Goal: Task Accomplishment & Management: Complete application form

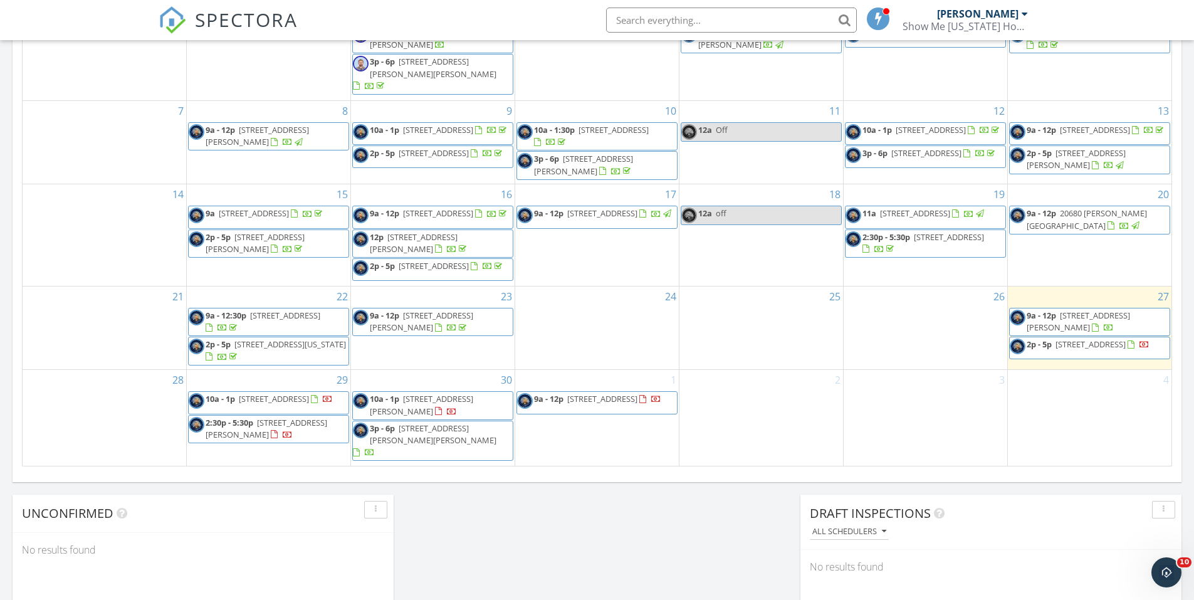
scroll to position [815, 0]
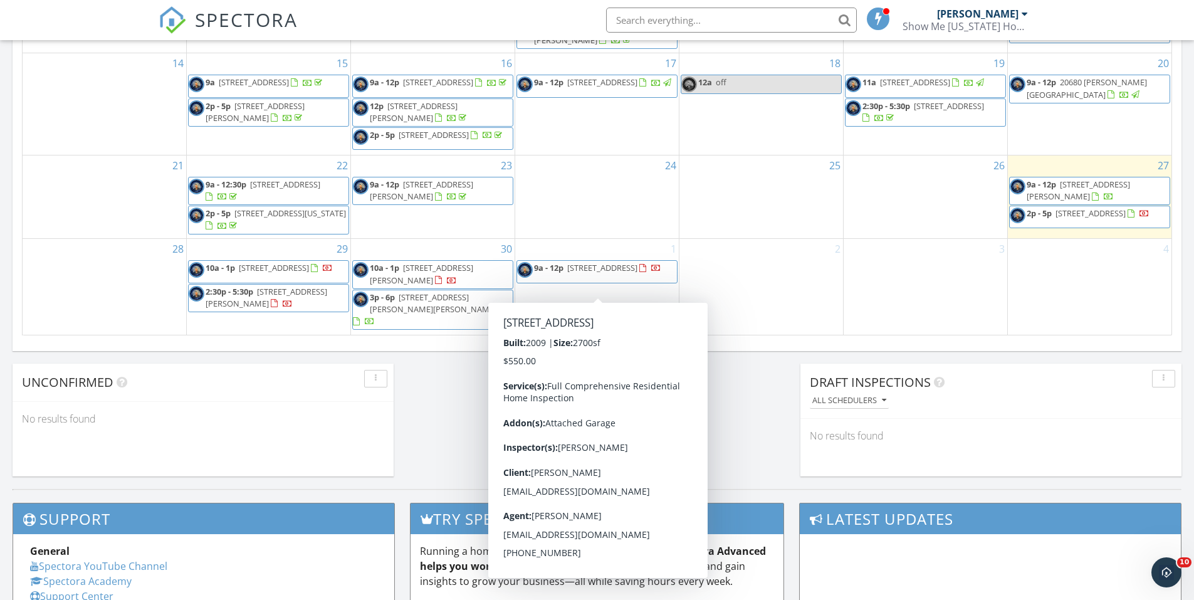
click at [642, 281] on span "9a - 12p 22732 Lake Ridge Dr, Warsaw 65355" at bounding box center [589, 271] width 144 height 19
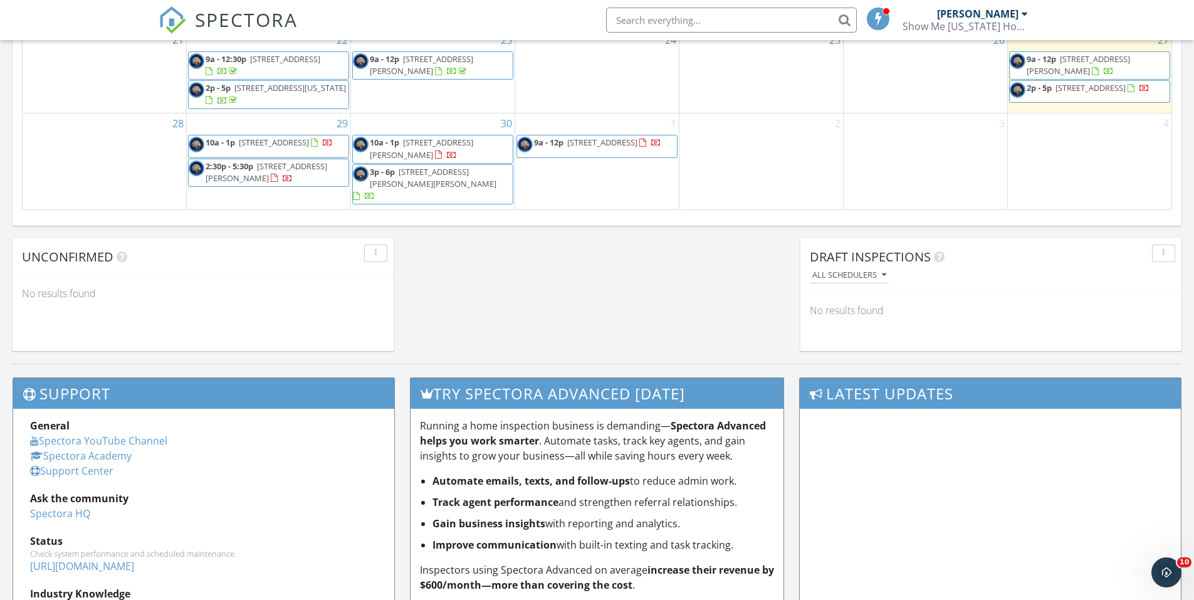
drag, startPoint x: 473, startPoint y: 172, endPoint x: 472, endPoint y: 150, distance: 21.4
click at [472, 150] on span "[STREET_ADDRESS][PERSON_NAME]" at bounding box center [421, 148] width 103 height 23
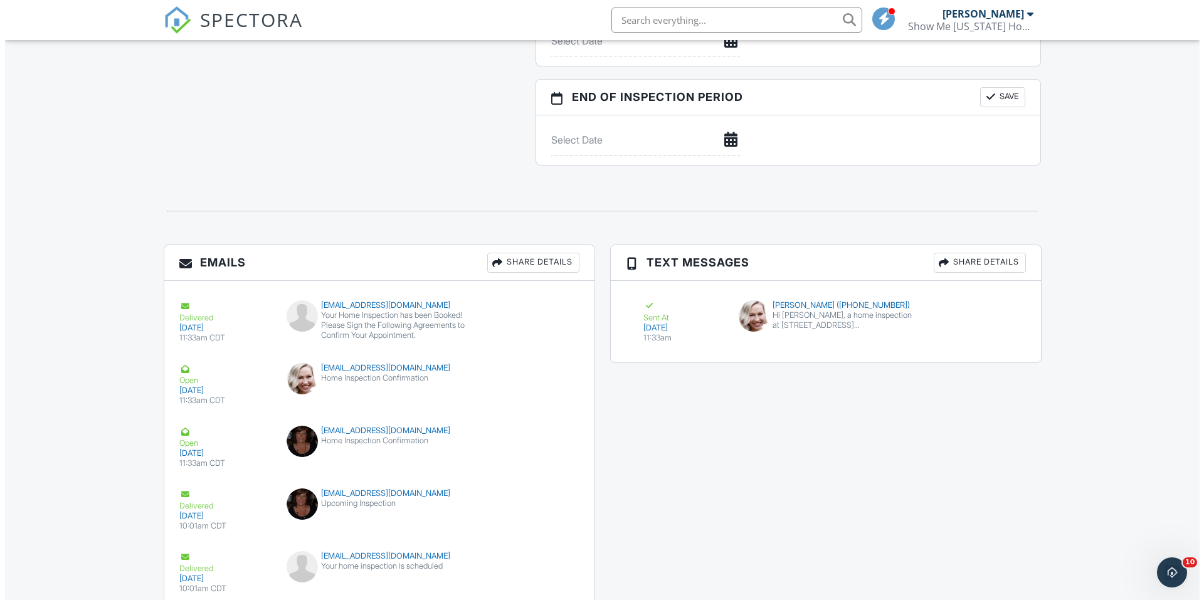
scroll to position [1638, 0]
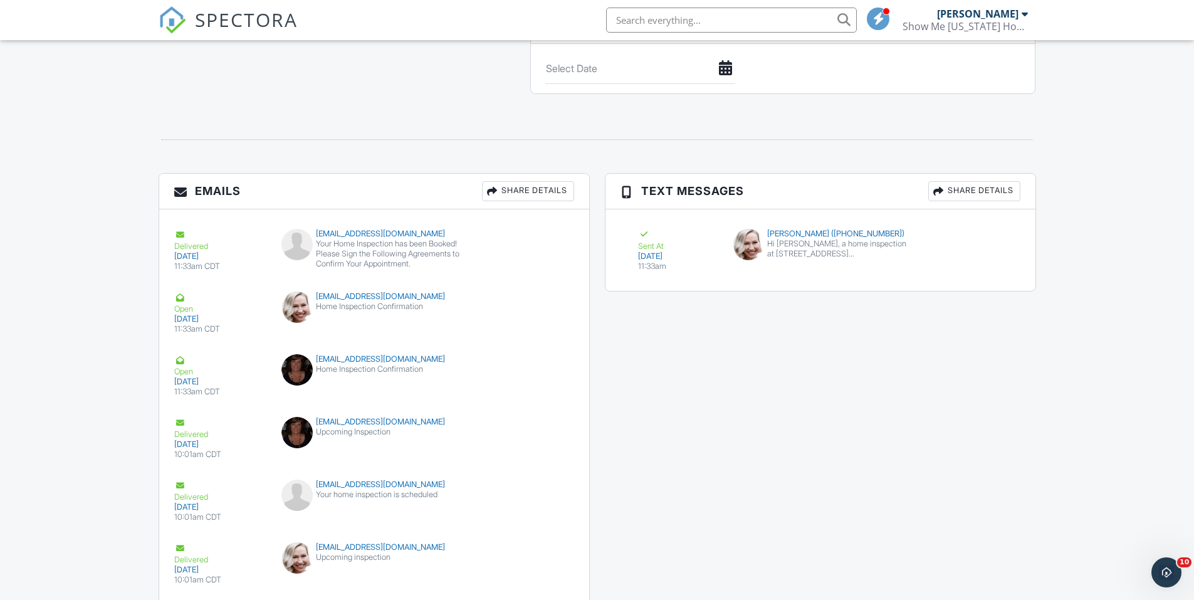
click at [542, 193] on div "Share Details" at bounding box center [528, 191] width 92 height 20
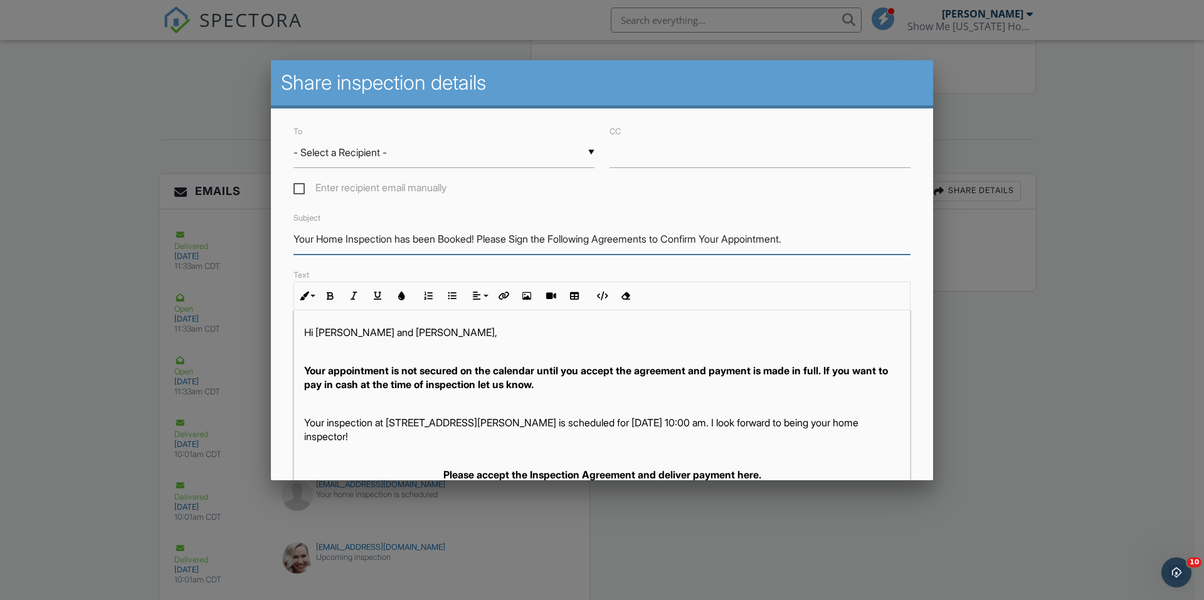
drag, startPoint x: 845, startPoint y: 233, endPoint x: 278, endPoint y: 216, distance: 566.4
click at [278, 216] on div "To ▼ - Select a Recipient - - Select a Recipient - Cynthia and Jason Fury (Clie…" at bounding box center [602, 406] width 662 height 597
click at [539, 237] on input "Please sign and Pay" at bounding box center [601, 239] width 617 height 31
click at [332, 237] on input "Please sign and Pay" at bounding box center [601, 239] width 617 height 31
type input "Please Sign and Pay"
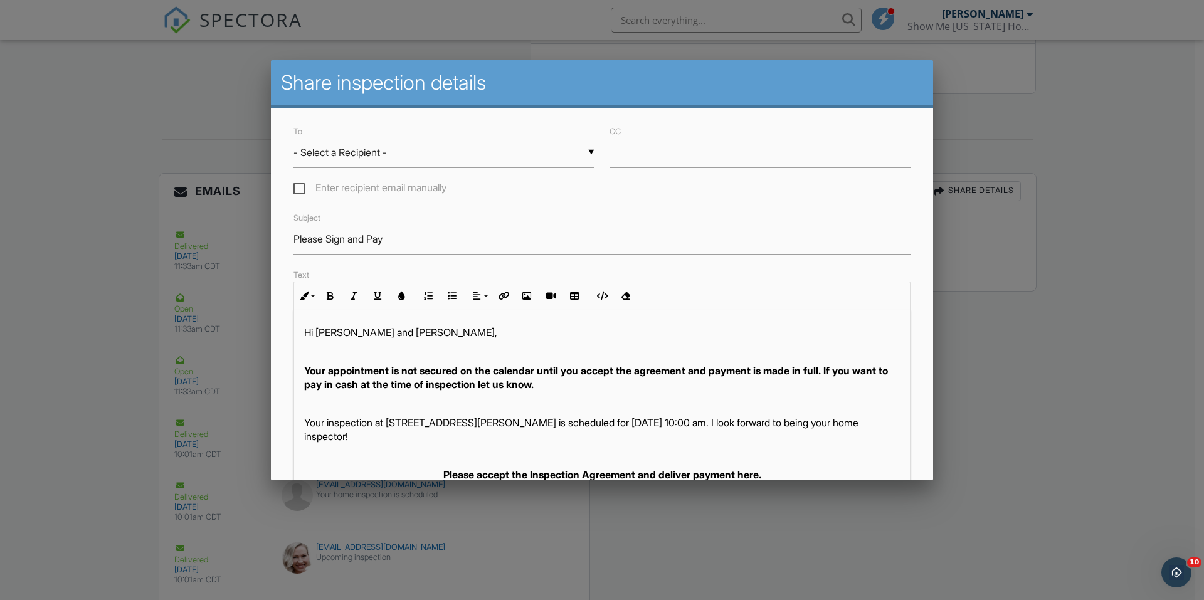
drag, startPoint x: 502, startPoint y: 217, endPoint x: 467, endPoint y: 134, distance: 89.7
click at [502, 214] on div "Subject Please Sign and Pay" at bounding box center [602, 232] width 632 height 45
click at [434, 150] on div "▼ - Select a Recipient - - Select a Recipient - Cynthia and Jason Fury (Client)…" at bounding box center [443, 152] width 301 height 31
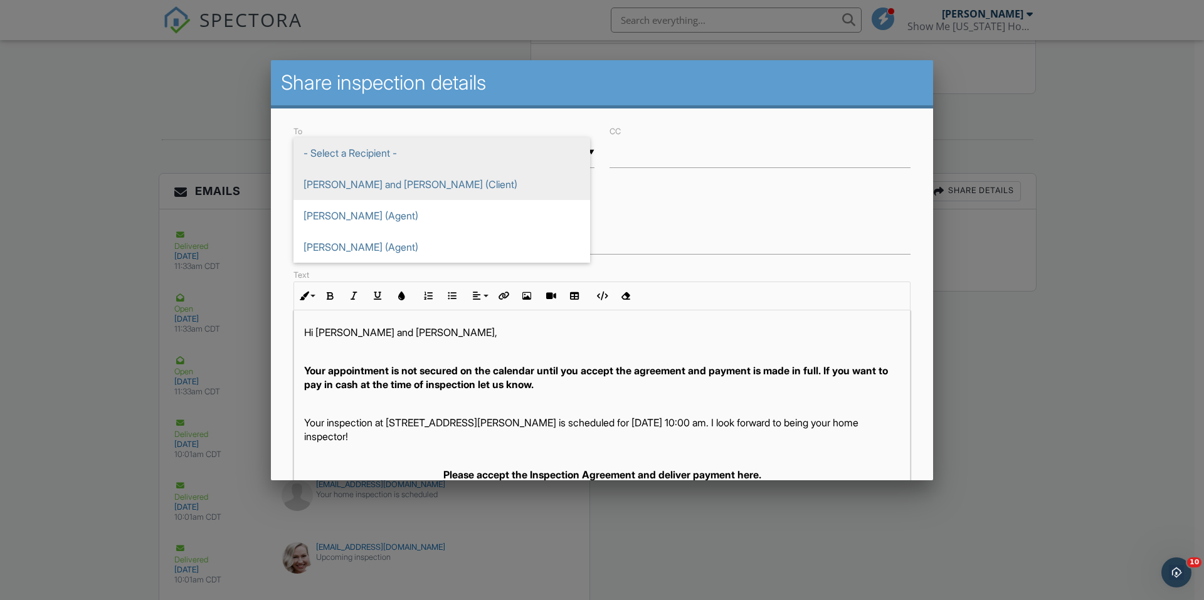
click at [393, 192] on span "Cynthia and Jason Fury (Client)" at bounding box center [441, 184] width 297 height 31
type input "Cynthia and Jason Fury (Client)"
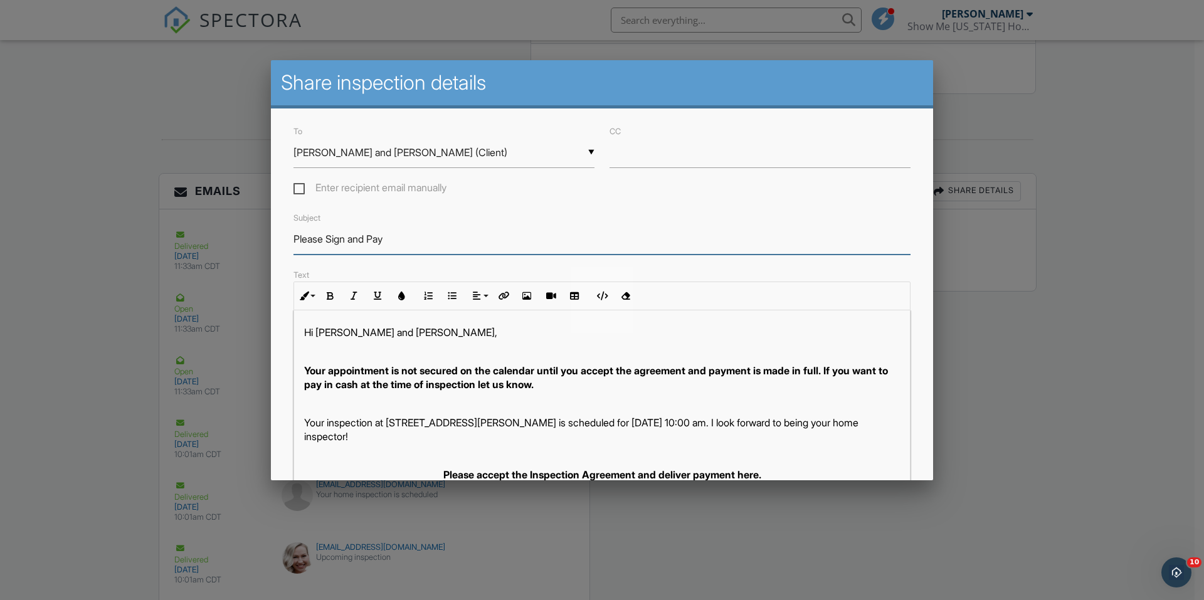
click at [555, 226] on input "Please Sign and Pay" at bounding box center [601, 239] width 617 height 31
click at [676, 217] on div "Subject Please Sign and Pay" at bounding box center [602, 232] width 632 height 45
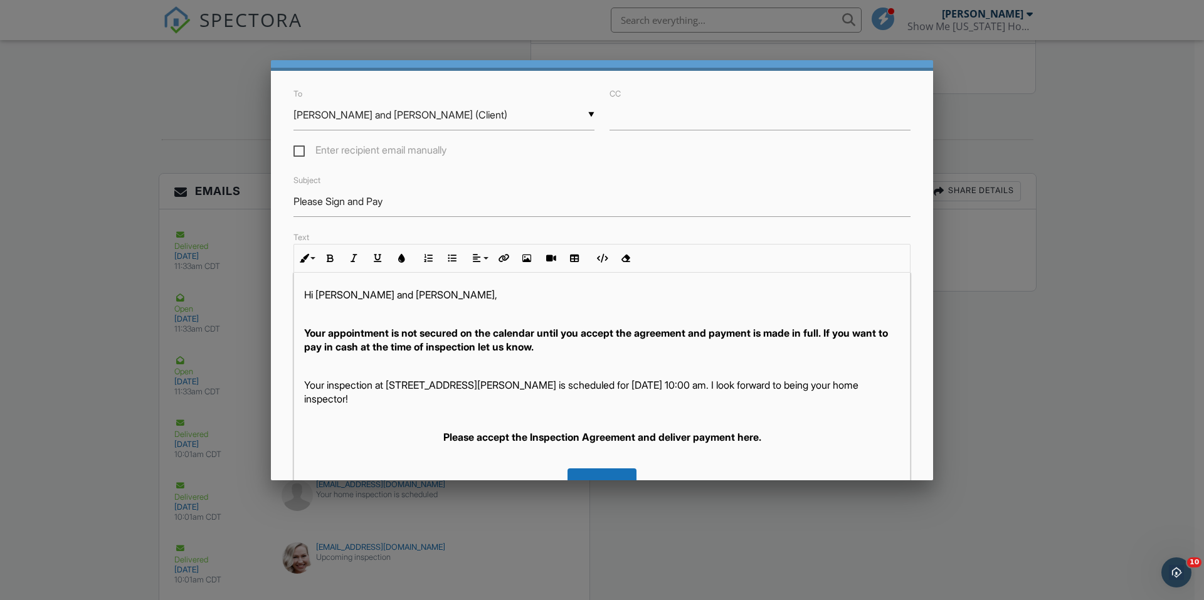
scroll to position [226, 0]
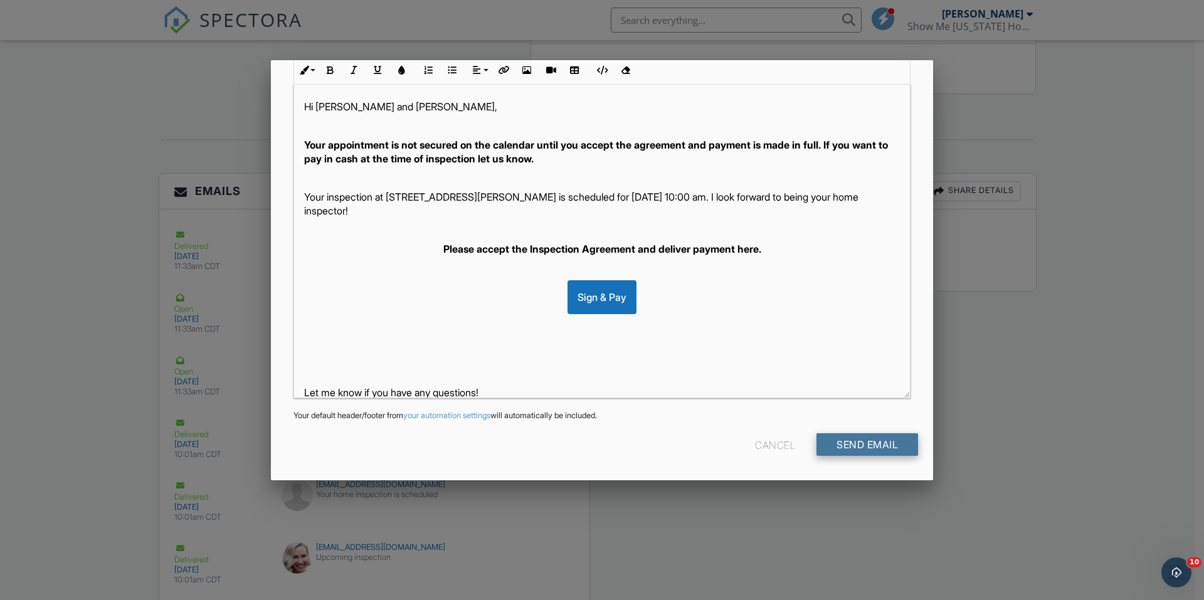
click at [843, 441] on input "Send Email" at bounding box center [867, 444] width 102 height 23
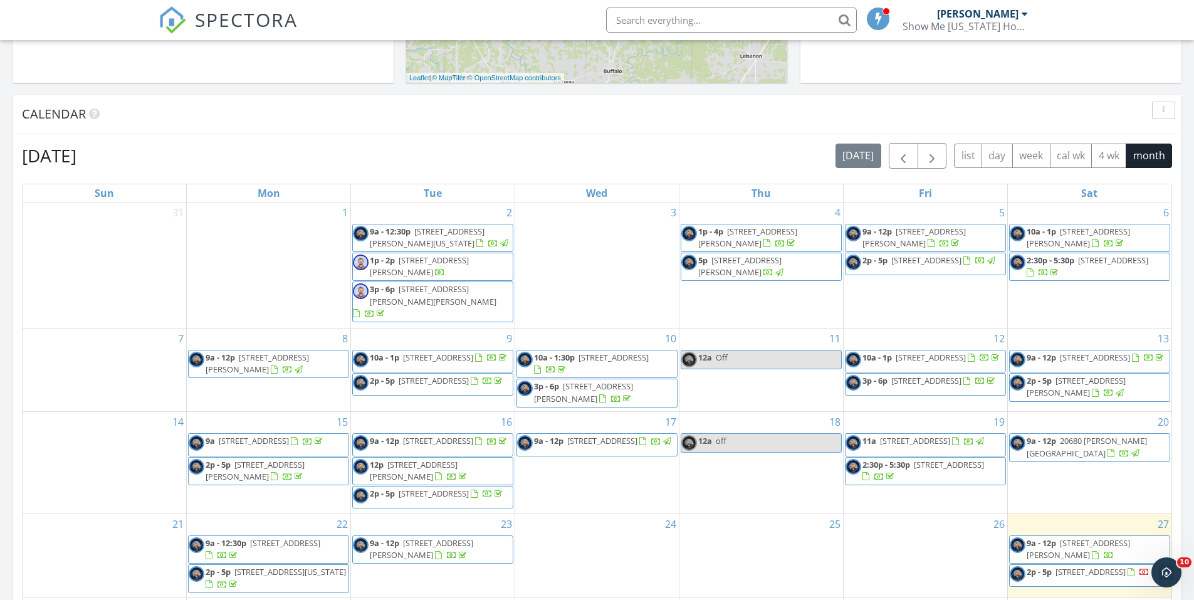
scroll to position [313, 0]
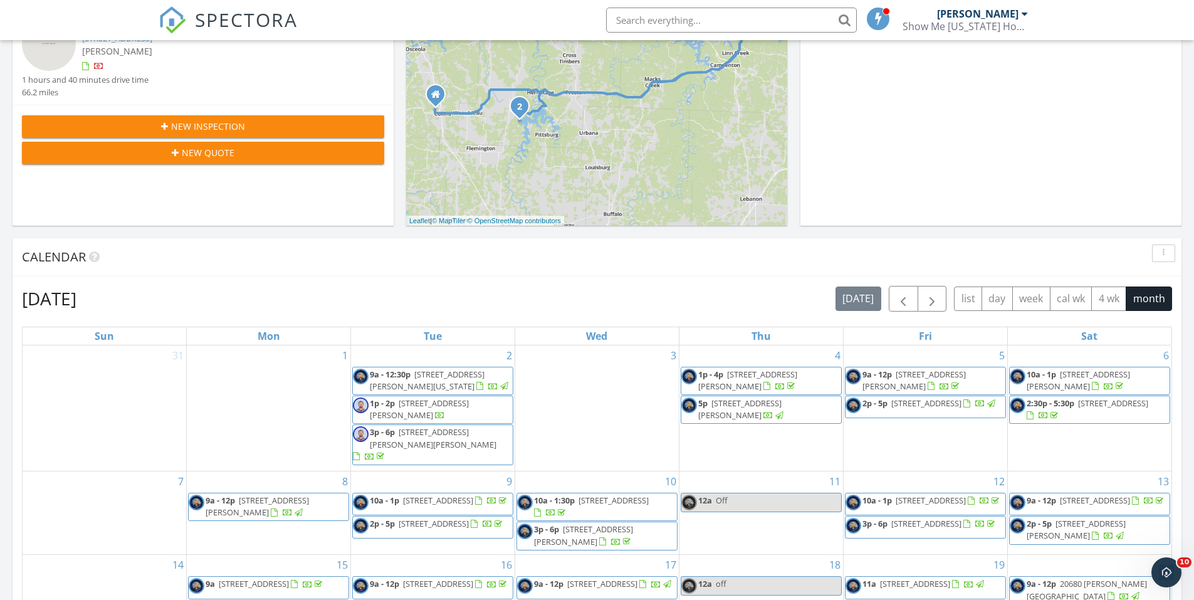
click at [321, 129] on div "New Inspection" at bounding box center [203, 126] width 342 height 13
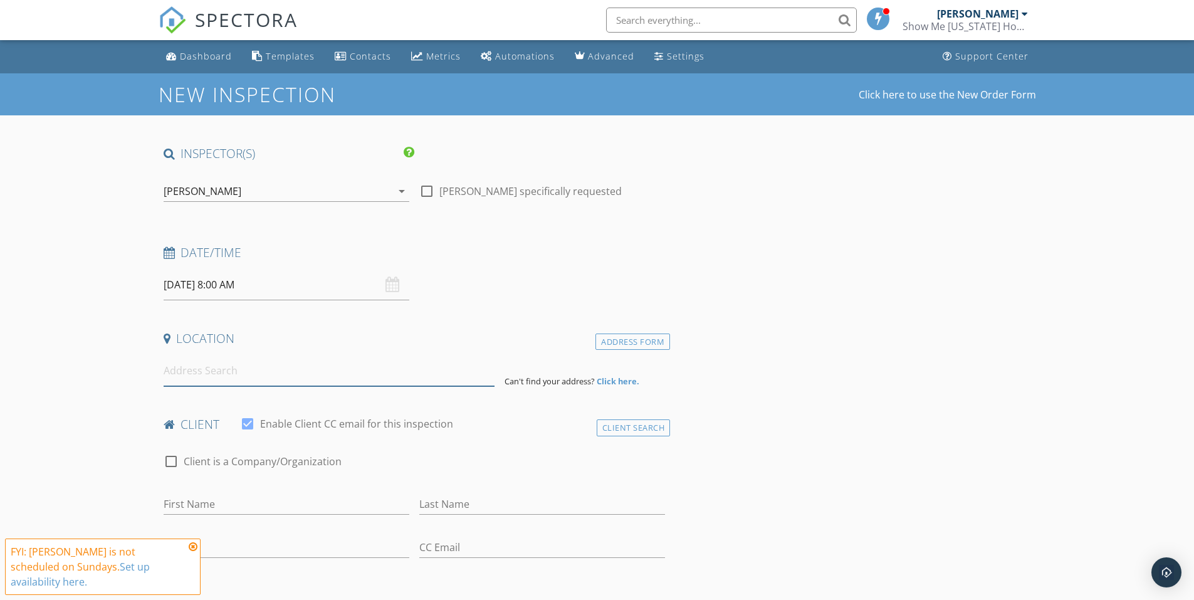
click at [387, 372] on input at bounding box center [329, 370] width 331 height 31
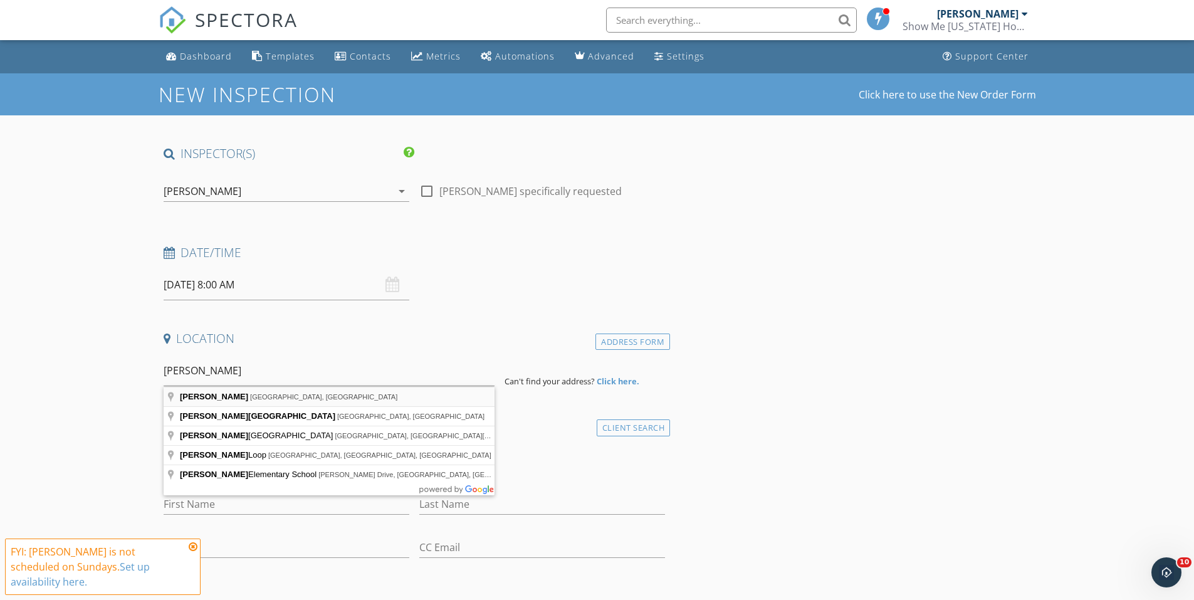
type input "Huggins, MO, USA"
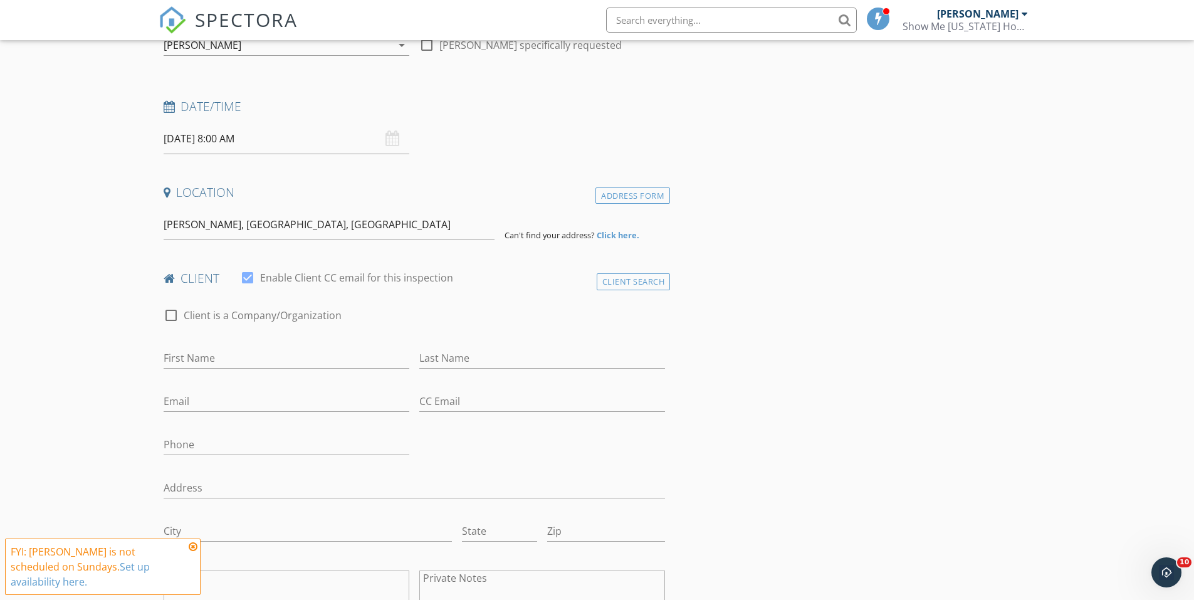
scroll to position [125, 0]
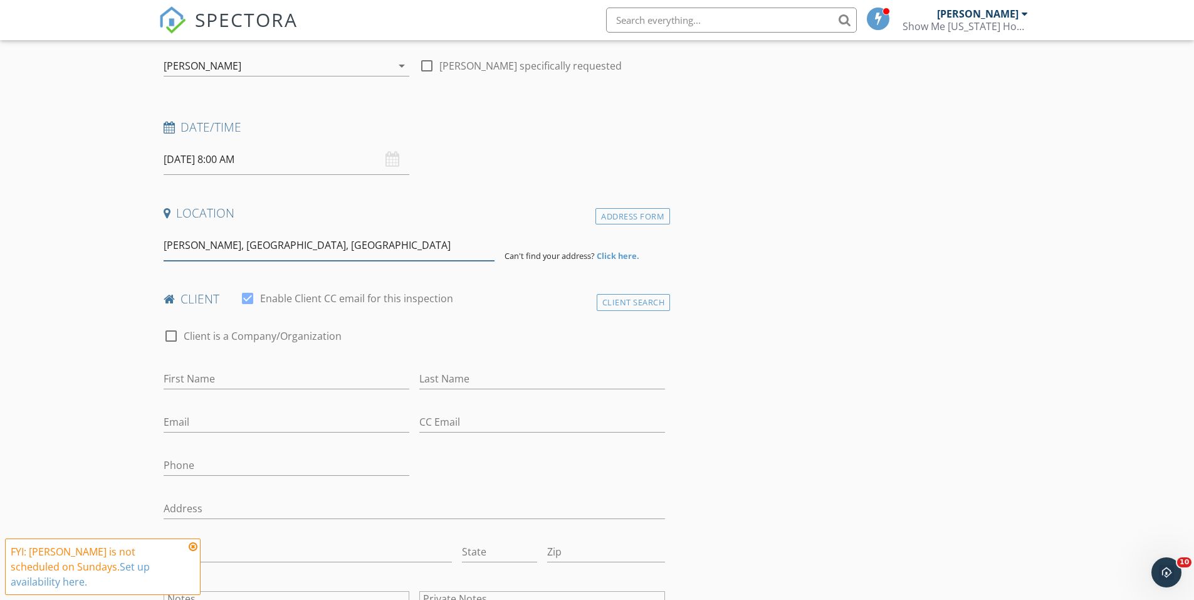
click at [308, 248] on input "Huggins, MO, USA" at bounding box center [329, 245] width 331 height 31
drag, startPoint x: 305, startPoint y: 246, endPoint x: 113, endPoint y: 226, distance: 192.3
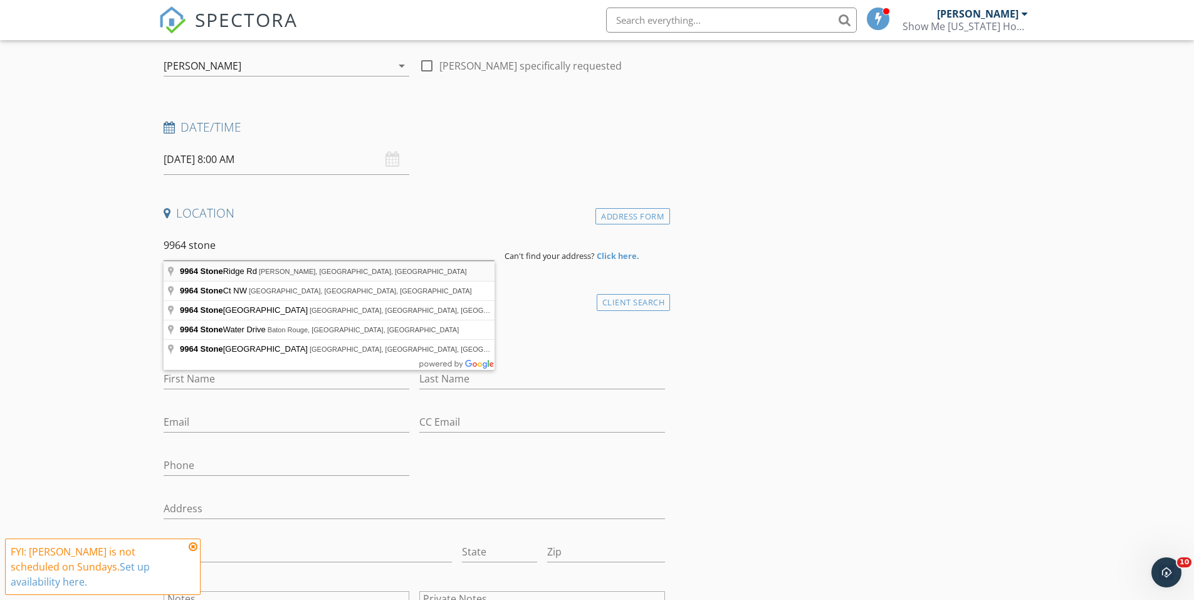
type input "9964 Stone Ridge Rd, Huggins, MO, USA"
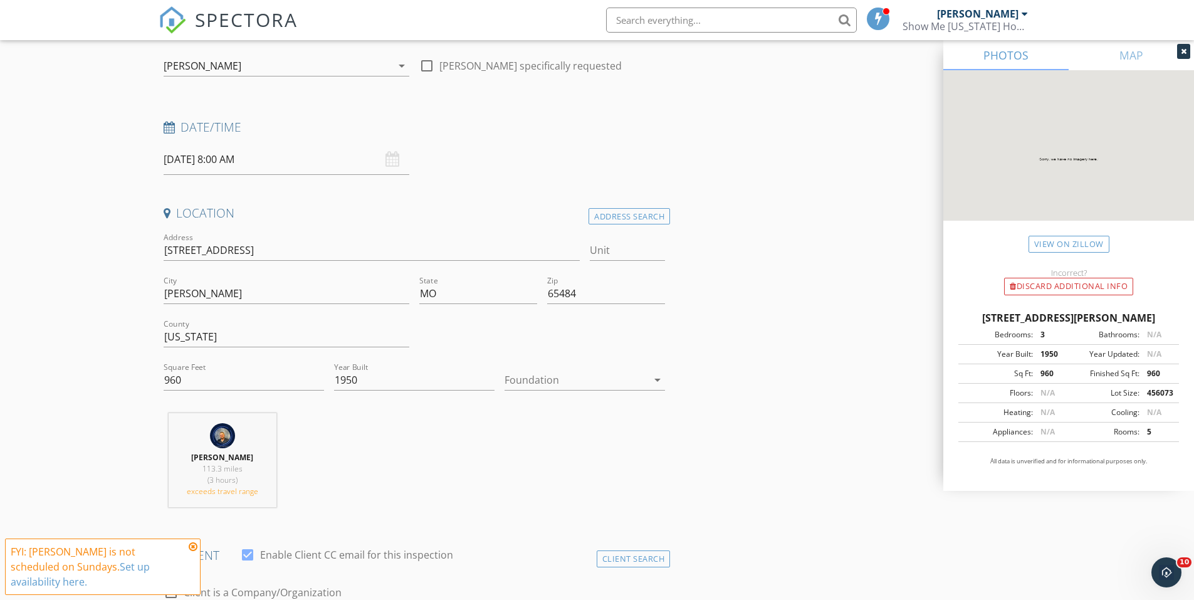
click at [586, 379] on div at bounding box center [576, 380] width 143 height 20
click at [555, 422] on div "Basement" at bounding box center [585, 415] width 140 height 15
click at [447, 430] on div "Austin Davis 113.3 miles (3 hours) exceeds travel range" at bounding box center [415, 465] width 512 height 104
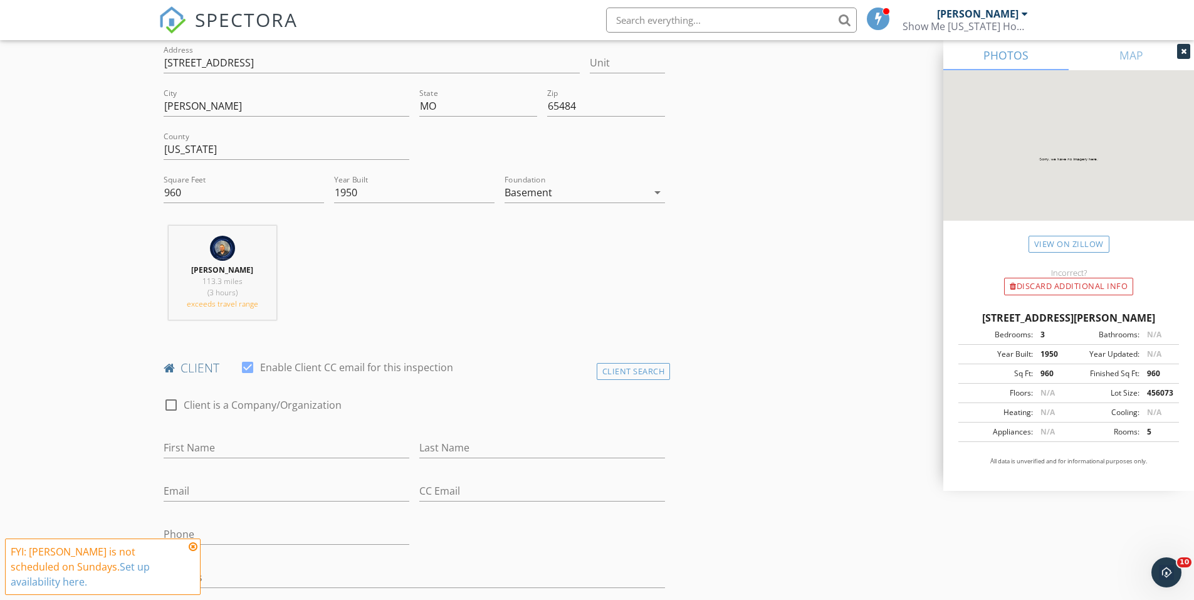
scroll to position [439, 0]
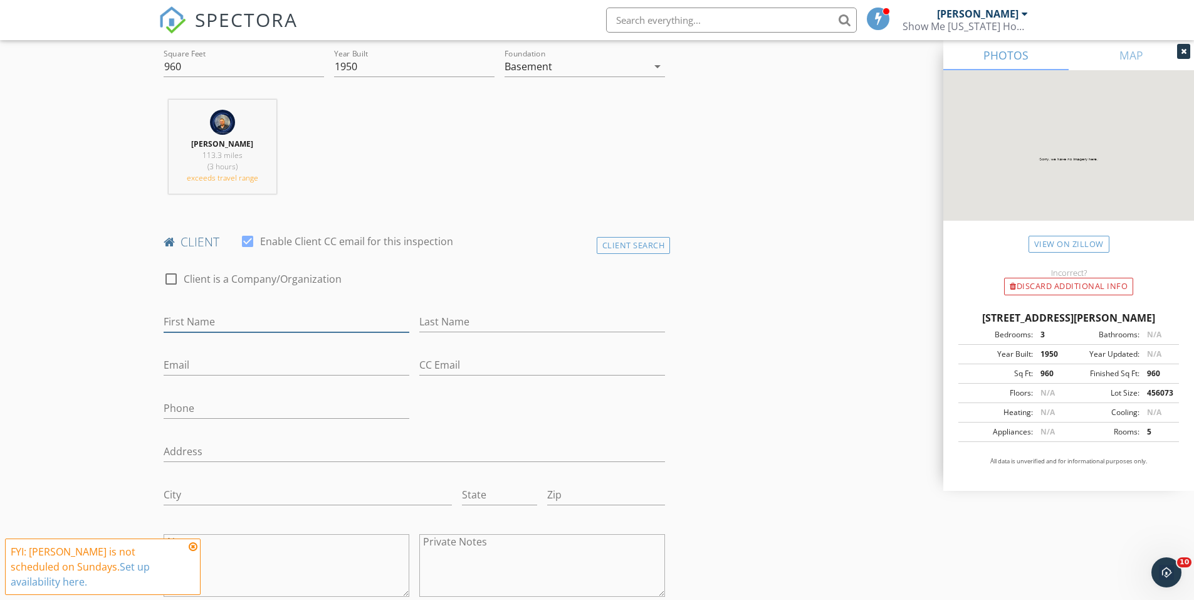
click at [308, 323] on input "First Name" at bounding box center [287, 322] width 246 height 21
click at [534, 192] on div "Austin Davis 113.3 miles (3 hours) exceeds travel range" at bounding box center [415, 152] width 512 height 104
click at [300, 313] on input "First Name" at bounding box center [287, 322] width 246 height 21
type input "Sergio"
click at [490, 310] on div "Last Name" at bounding box center [542, 324] width 246 height 41
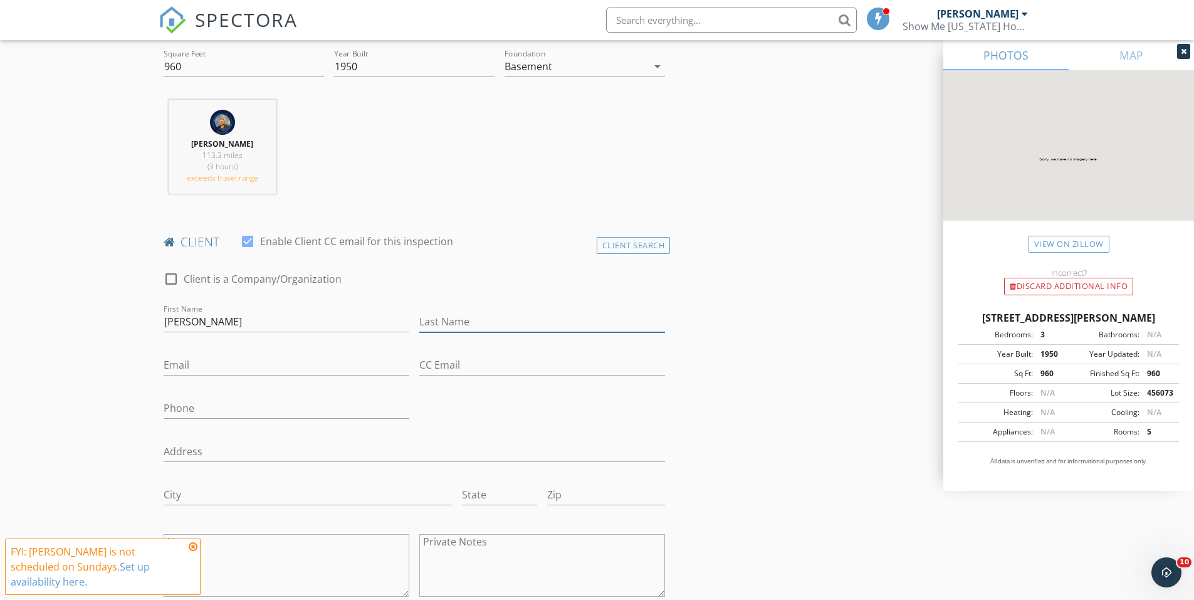
drag, startPoint x: 449, startPoint y: 321, endPoint x: 447, endPoint y: 311, distance: 10.2
click at [449, 320] on input "Last Name" at bounding box center [542, 322] width 246 height 21
type input "p"
click at [342, 367] on input "Email" at bounding box center [287, 365] width 246 height 21
click at [458, 317] on input "Last Name" at bounding box center [542, 322] width 246 height 21
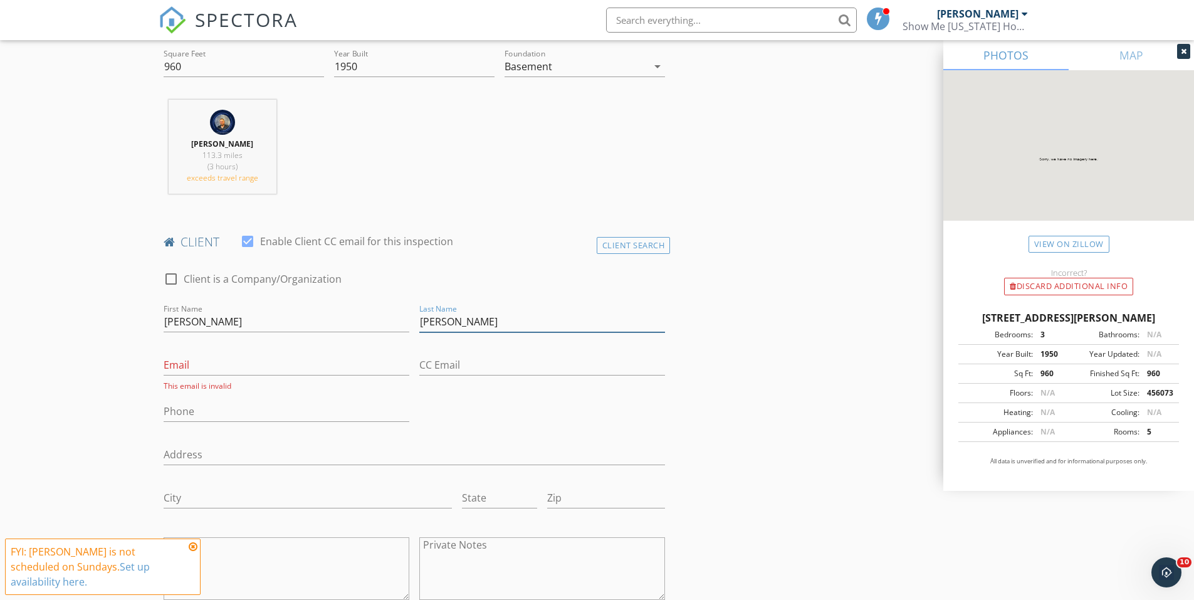
type input "Perez"
click at [303, 318] on input "Sergio" at bounding box center [287, 322] width 246 height 21
type input "Sergio and Alicia"
click at [245, 359] on input "Email" at bounding box center [287, 365] width 246 height 21
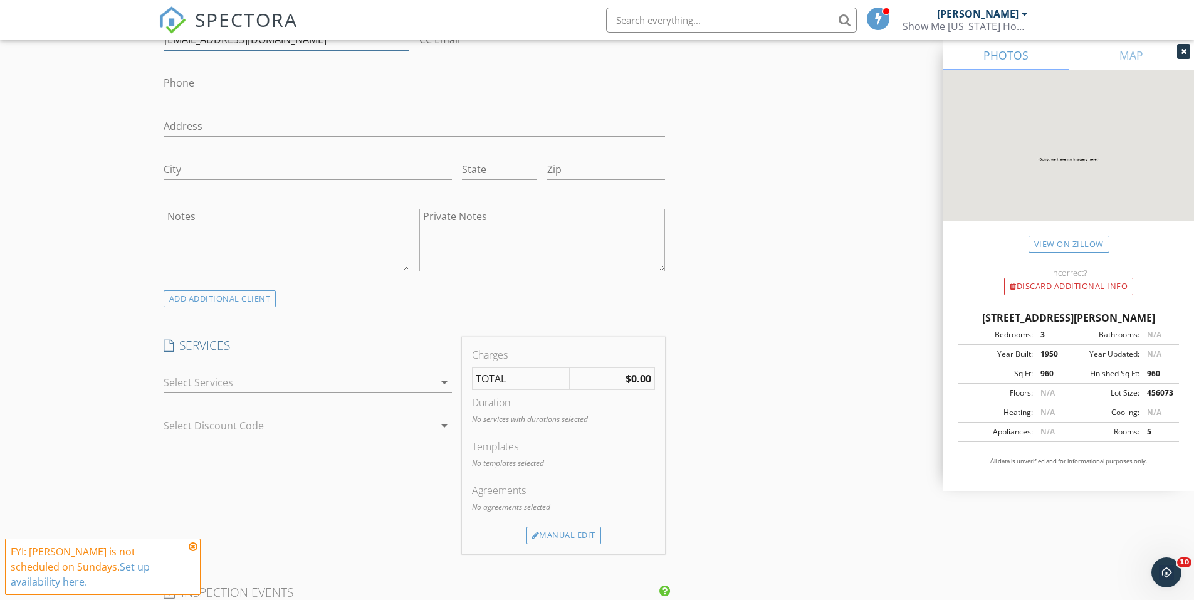
scroll to position [815, 0]
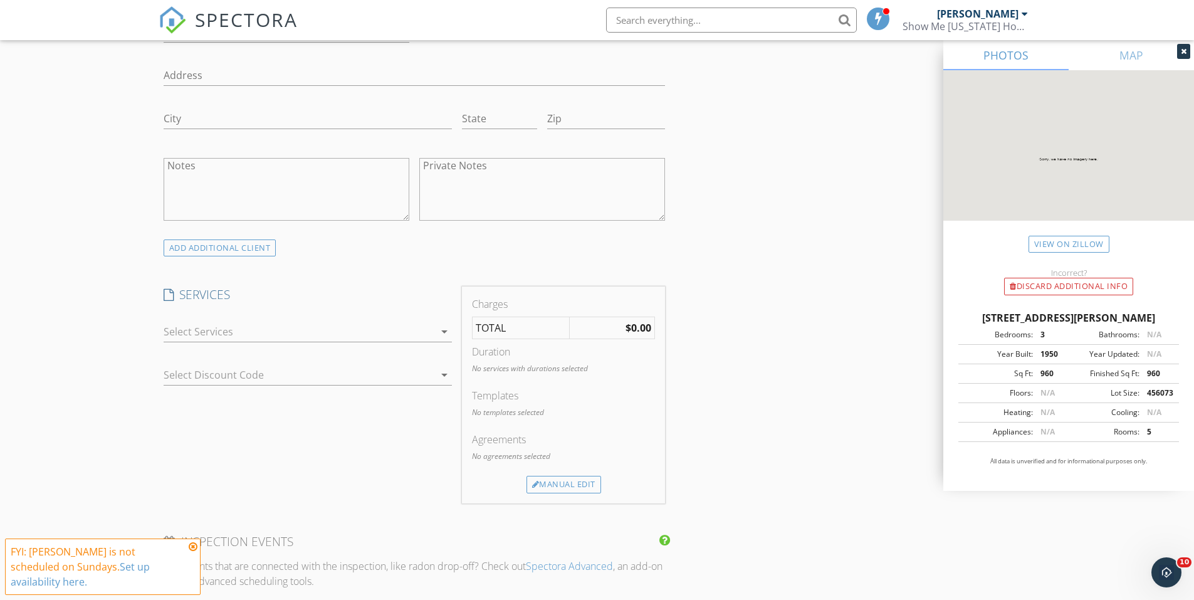
type input "saperezfam@gmail.com"
click at [304, 337] on div at bounding box center [299, 332] width 271 height 20
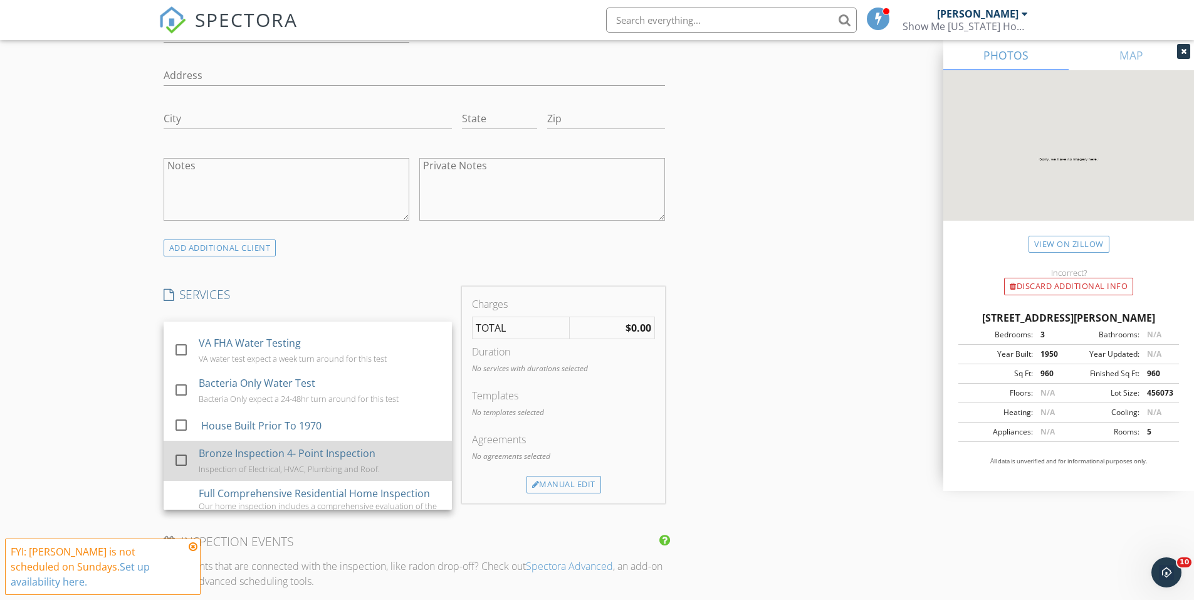
scroll to position [244, 0]
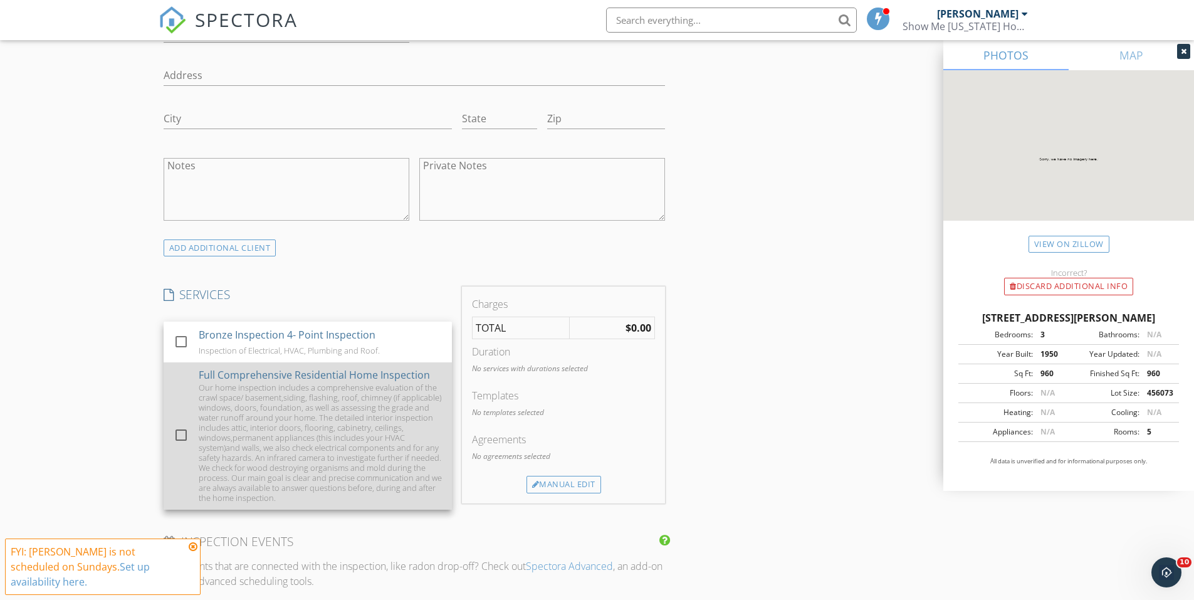
click at [289, 410] on div "Our home inspection includes a comprehensive evaluation of the crawl space/ bas…" at bounding box center [320, 442] width 243 height 120
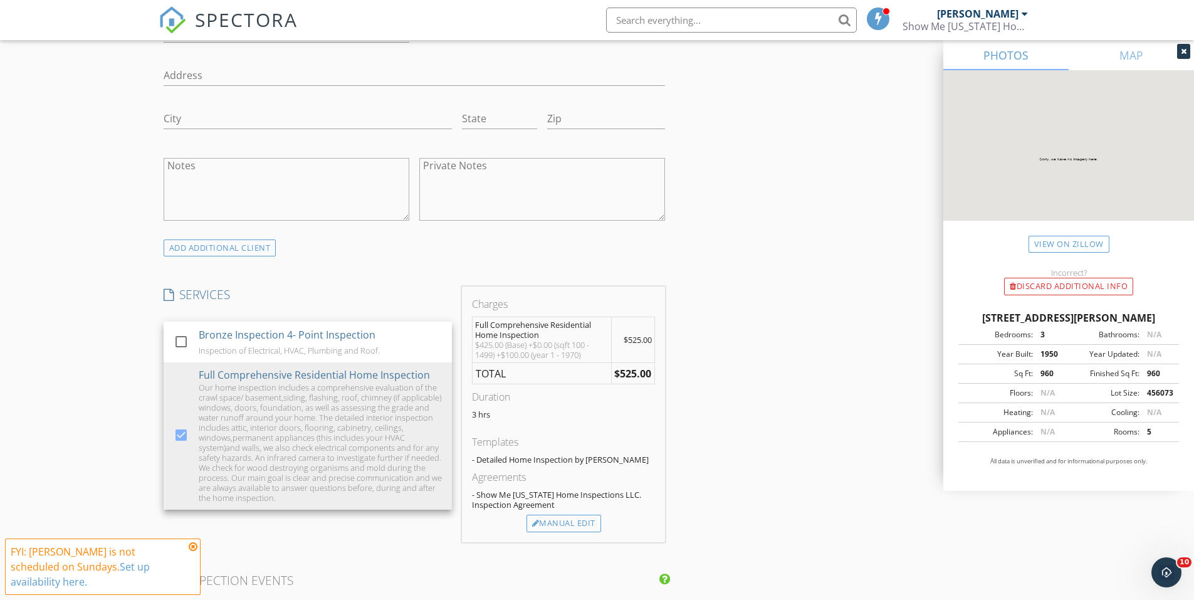
click at [780, 322] on div "INSPECTOR(S) check_box Austin Davis PRIMARY Austin Davis arrow_drop_down check_…" at bounding box center [598, 517] width 878 height 2375
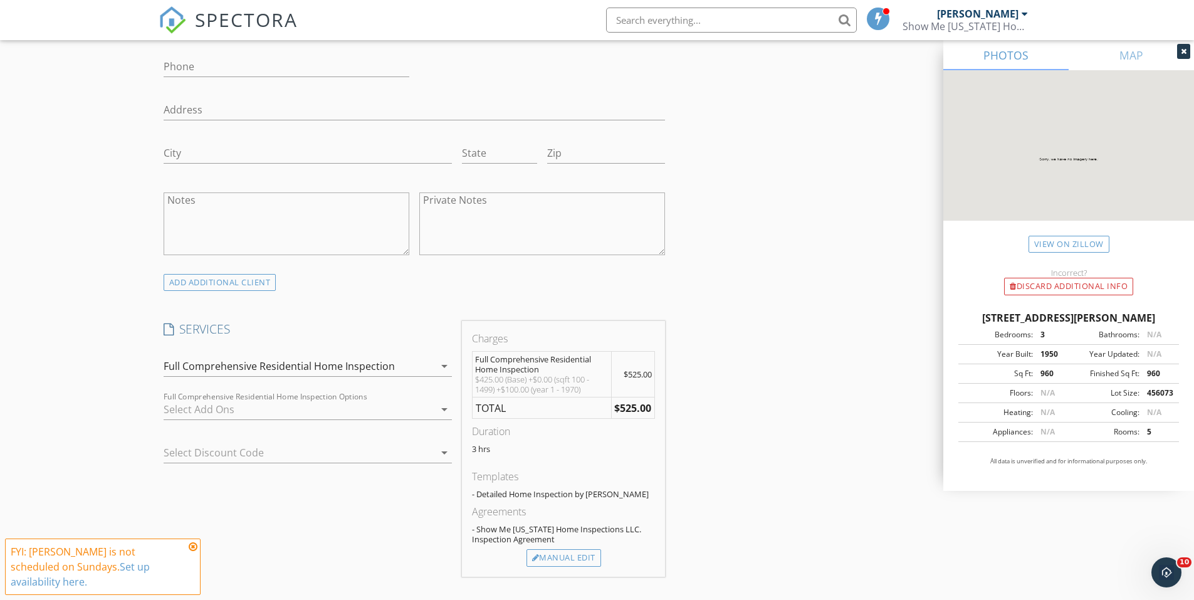
scroll to position [878, 0]
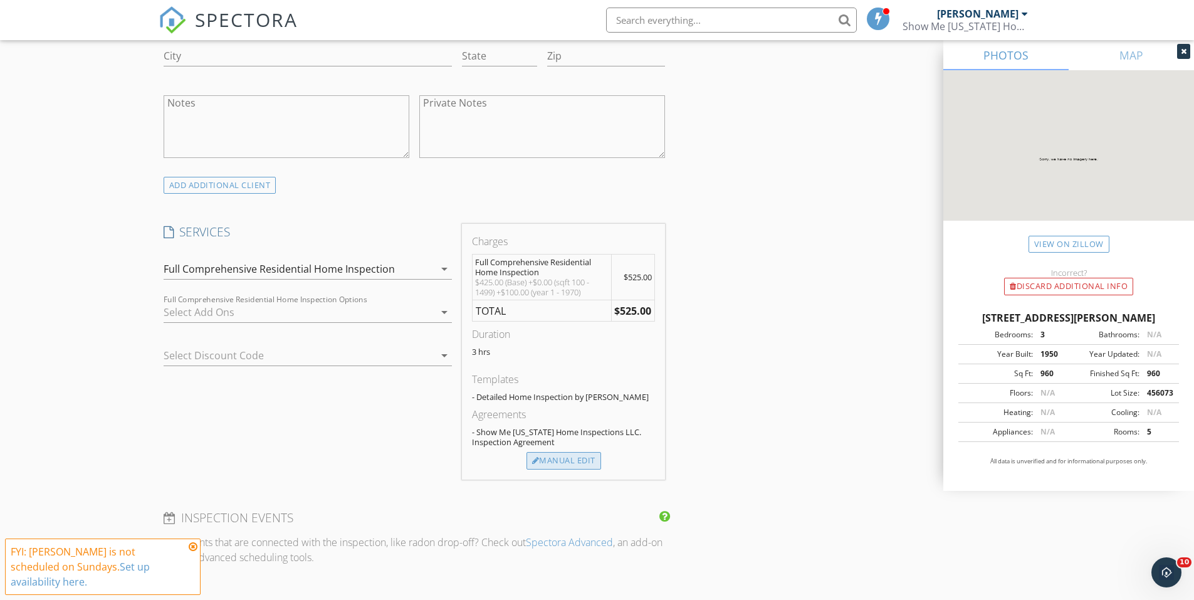
click at [546, 453] on div "Manual Edit" at bounding box center [564, 461] width 75 height 18
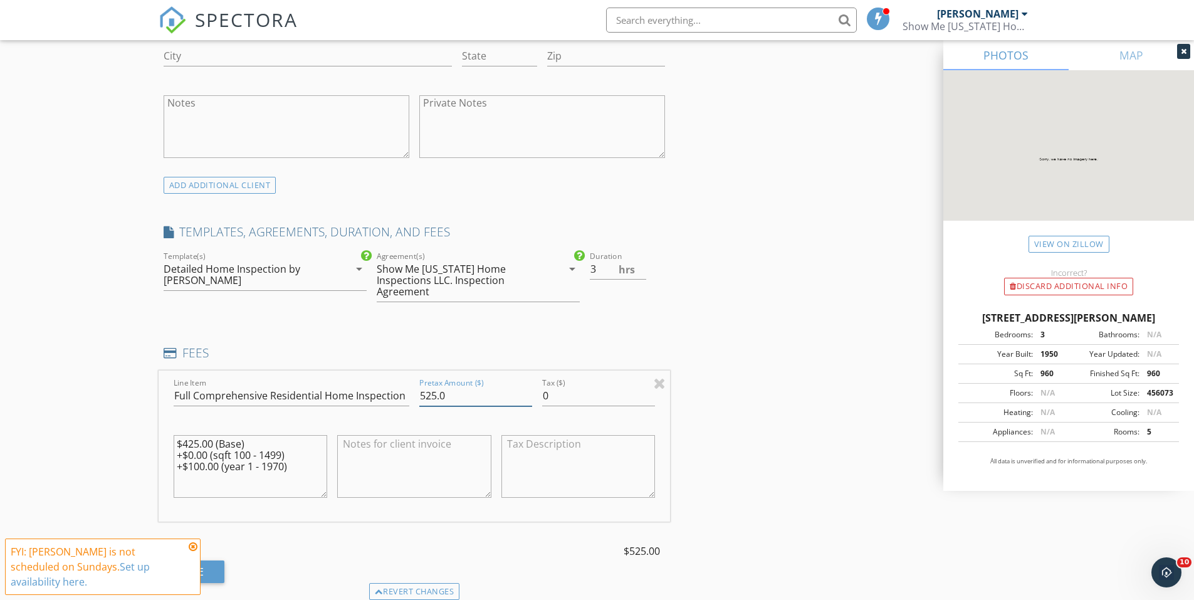
drag, startPoint x: 431, startPoint y: 393, endPoint x: 371, endPoint y: 374, distance: 62.7
click at [377, 388] on div "Line Item Full Comprehensive Residential Home Inspection Pretax Amount ($) 525.…" at bounding box center [415, 446] width 512 height 151
type input "585"
click at [744, 239] on div "INSPECTOR(S) check_box Austin Davis PRIMARY Austin Davis arrow_drop_down check_…" at bounding box center [598, 515] width 878 height 2495
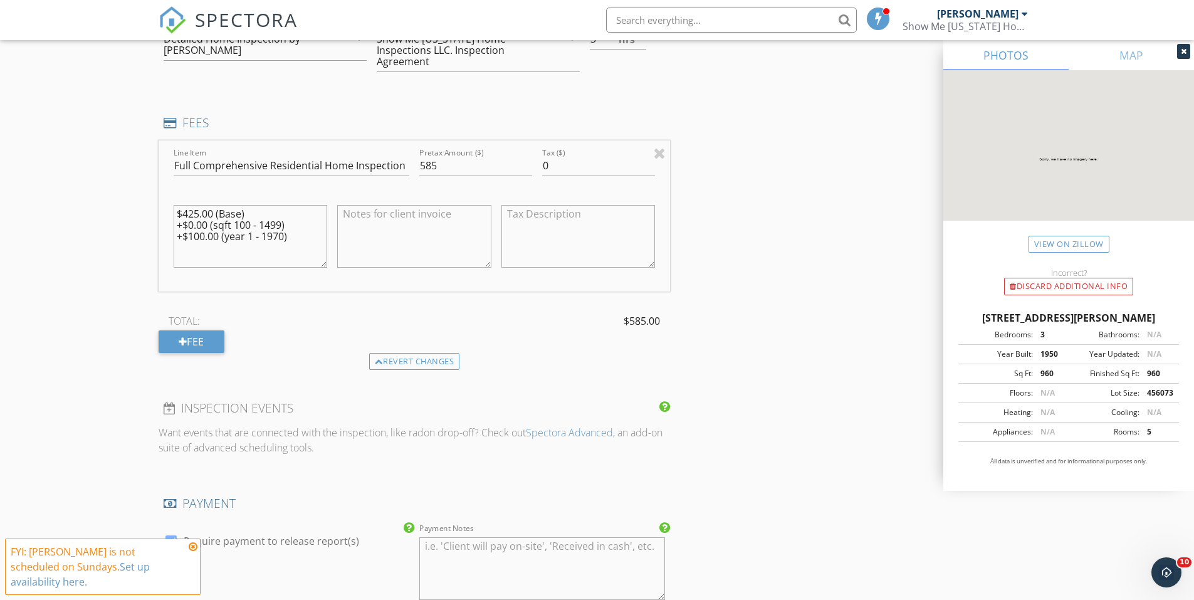
scroll to position [1129, 0]
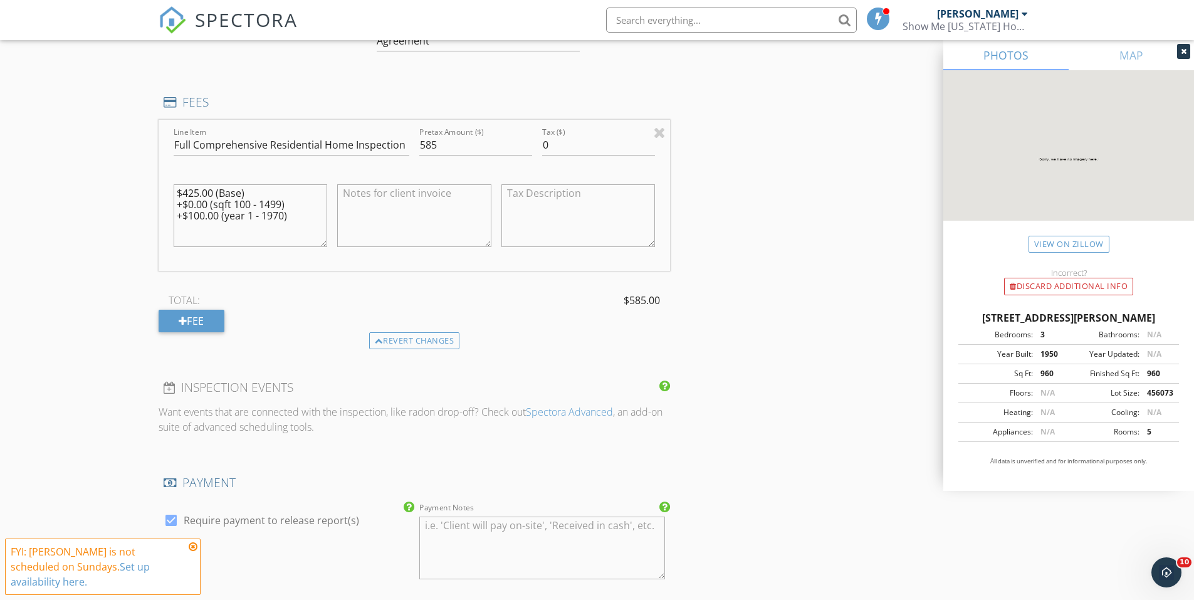
click at [1183, 57] on div at bounding box center [1183, 51] width 13 height 15
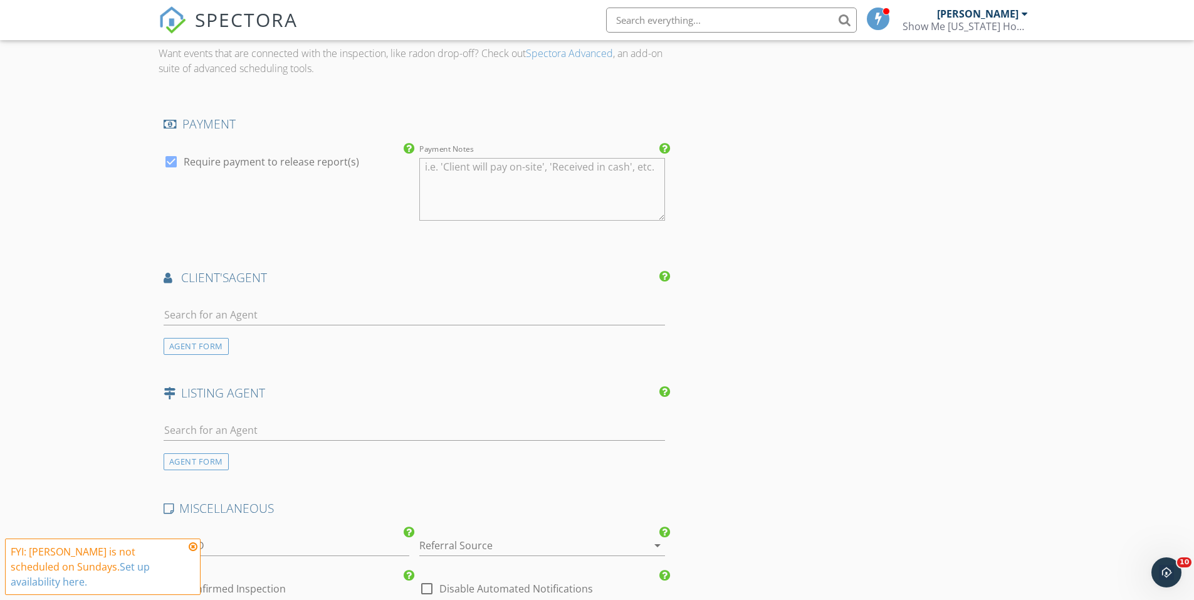
scroll to position [1505, 0]
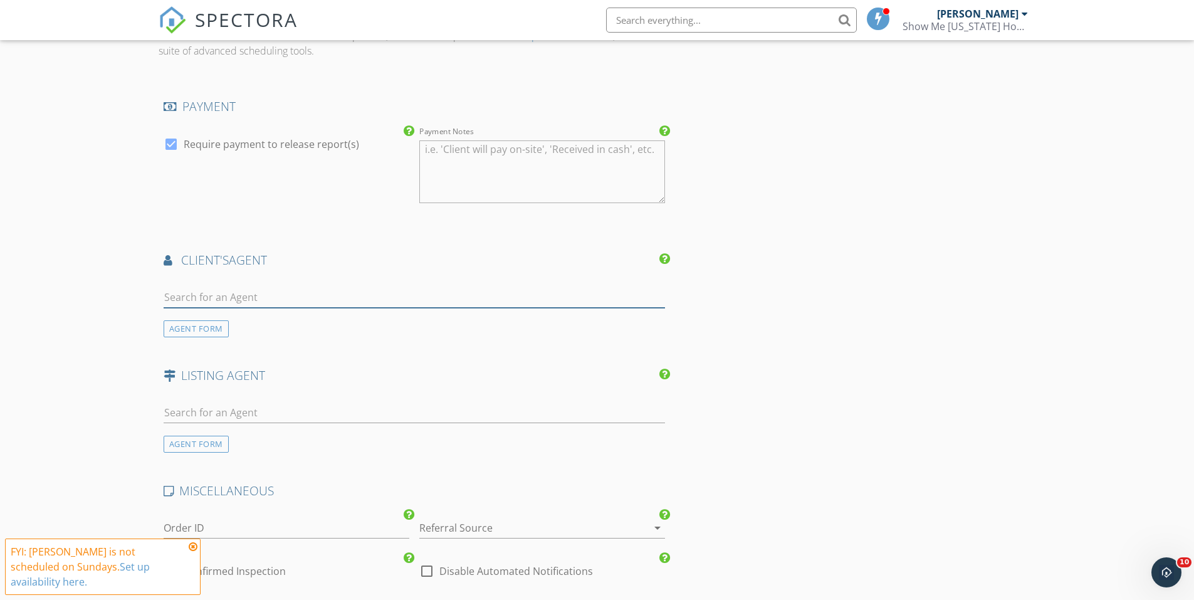
drag, startPoint x: 247, startPoint y: 292, endPoint x: 239, endPoint y: 278, distance: 16.0
click at [247, 292] on input "text" at bounding box center [415, 297] width 502 height 21
type input "Gwen Chambers"
click at [246, 325] on div "No results found. Click to add a new Agent" at bounding box center [263, 324] width 189 height 15
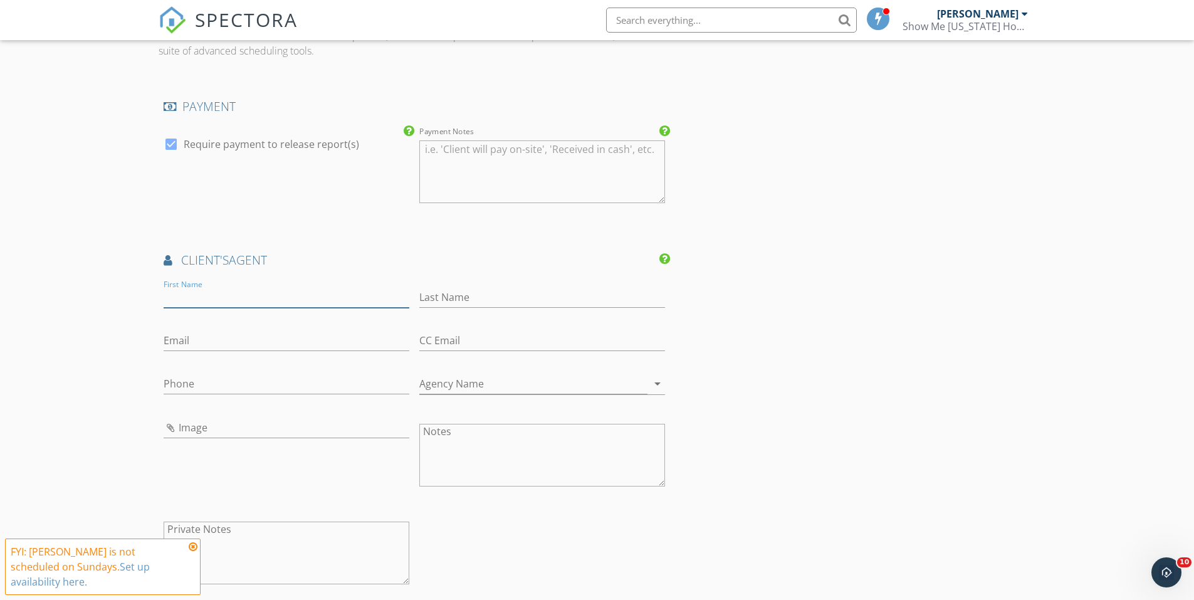
click at [241, 300] on input "First Name" at bounding box center [287, 297] width 246 height 21
type input "Gwen"
click at [489, 305] on input "Last Name" at bounding box center [542, 297] width 246 height 21
type input "Chambers"
click at [287, 342] on input "Email" at bounding box center [287, 340] width 246 height 21
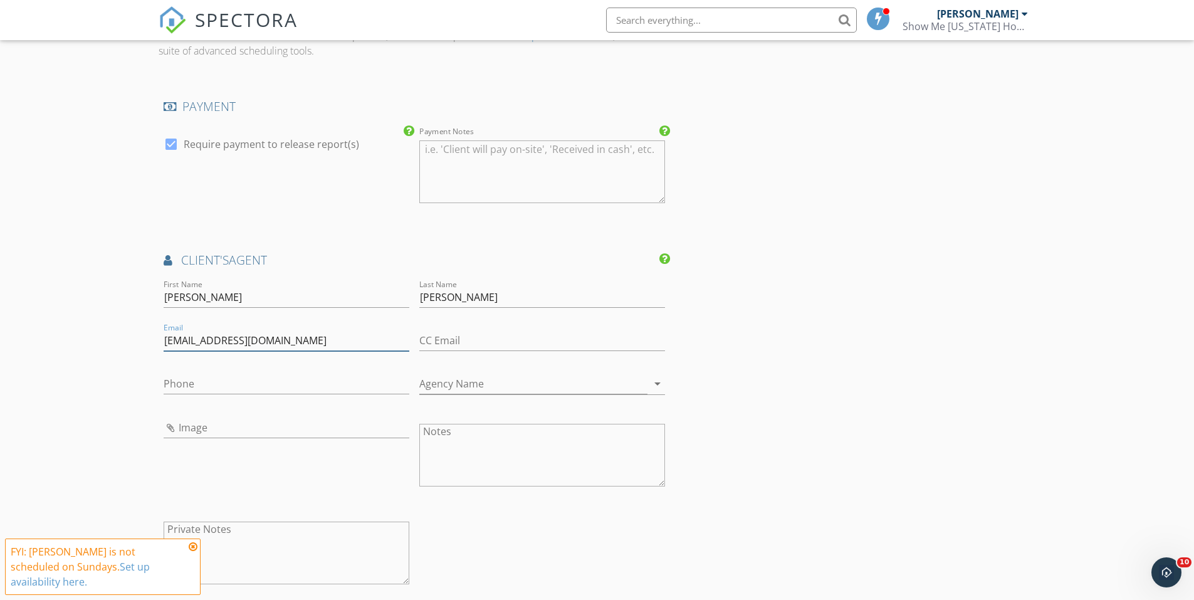
type input "info@southernmo.com"
click at [295, 303] on input "Gwen" at bounding box center [287, 297] width 246 height 21
click at [479, 296] on input "Chambers" at bounding box center [542, 297] width 246 height 21
click at [218, 386] on input "Phone" at bounding box center [287, 384] width 246 height 21
click at [809, 386] on div "INSPECTOR(S) check_box Austin Davis PRIMARY Austin Davis arrow_drop_down check_…" at bounding box center [598, 30] width 878 height 2779
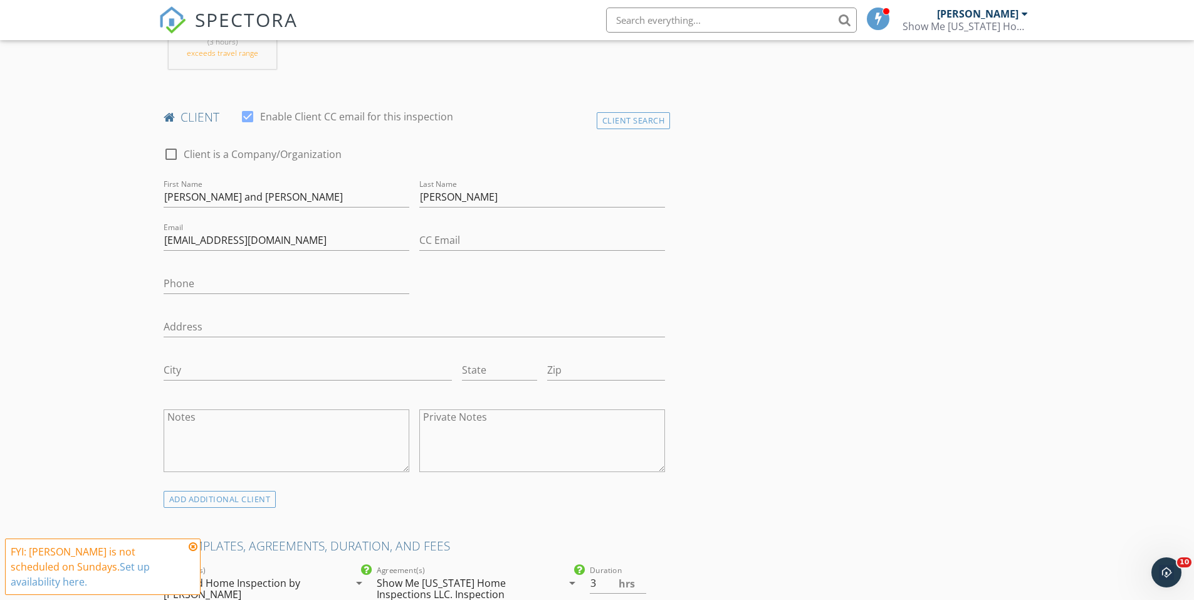
scroll to position [439, 0]
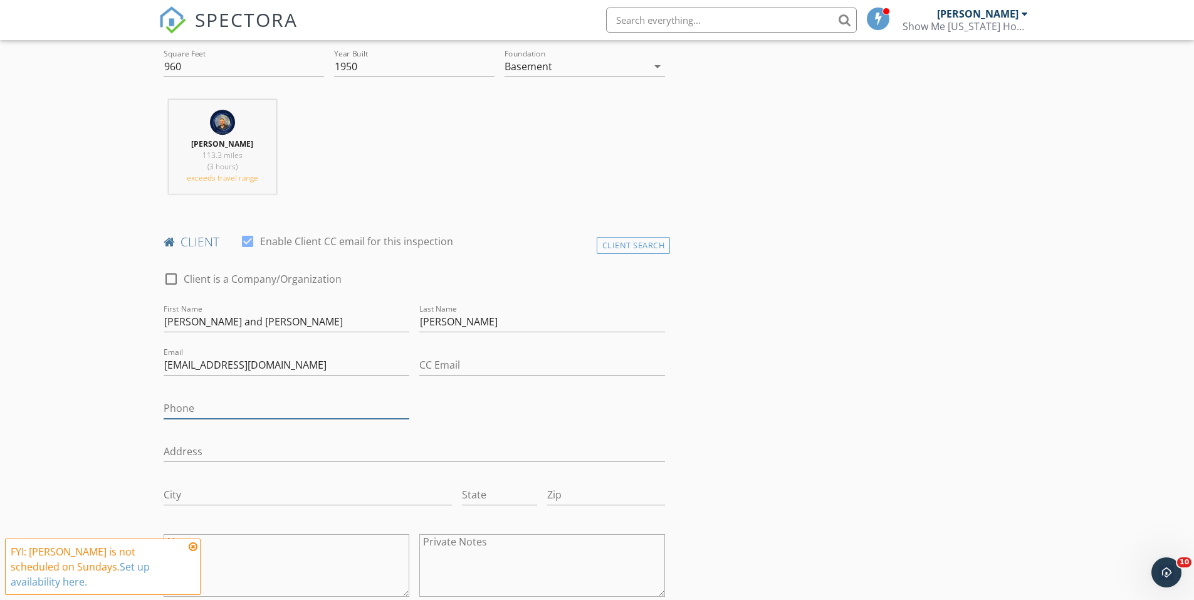
click at [216, 412] on input "Phone" at bounding box center [287, 408] width 246 height 21
type input "417-217-5677"
click at [468, 404] on div "check_box_outline_blank Client is a Company/Organization First Name Sergio and …" at bounding box center [415, 437] width 512 height 357
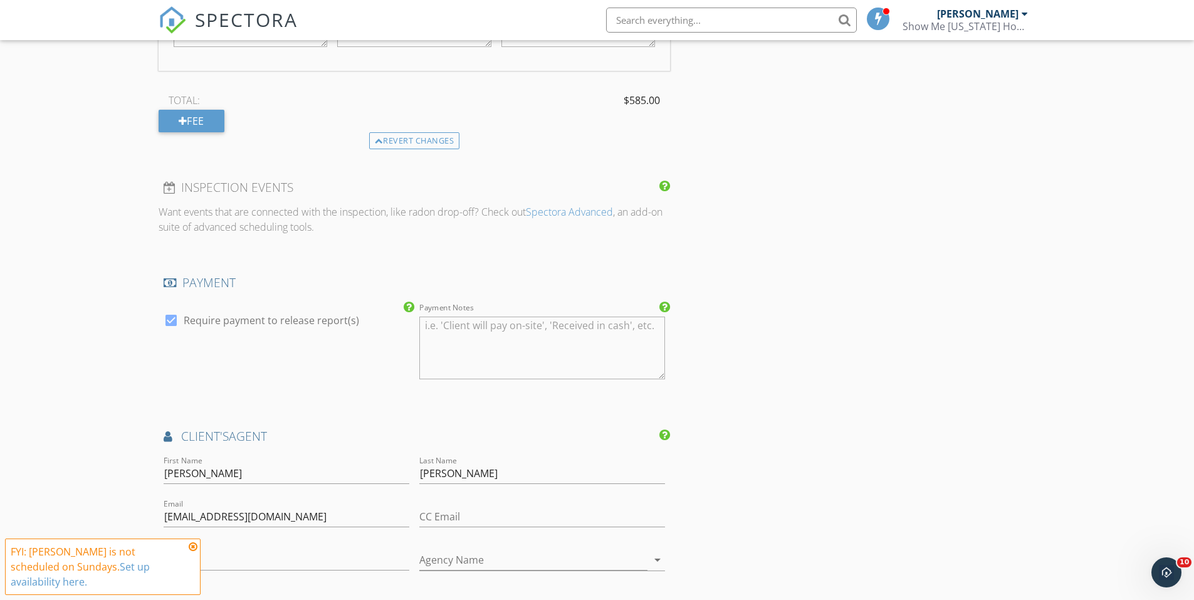
scroll to position [1567, 0]
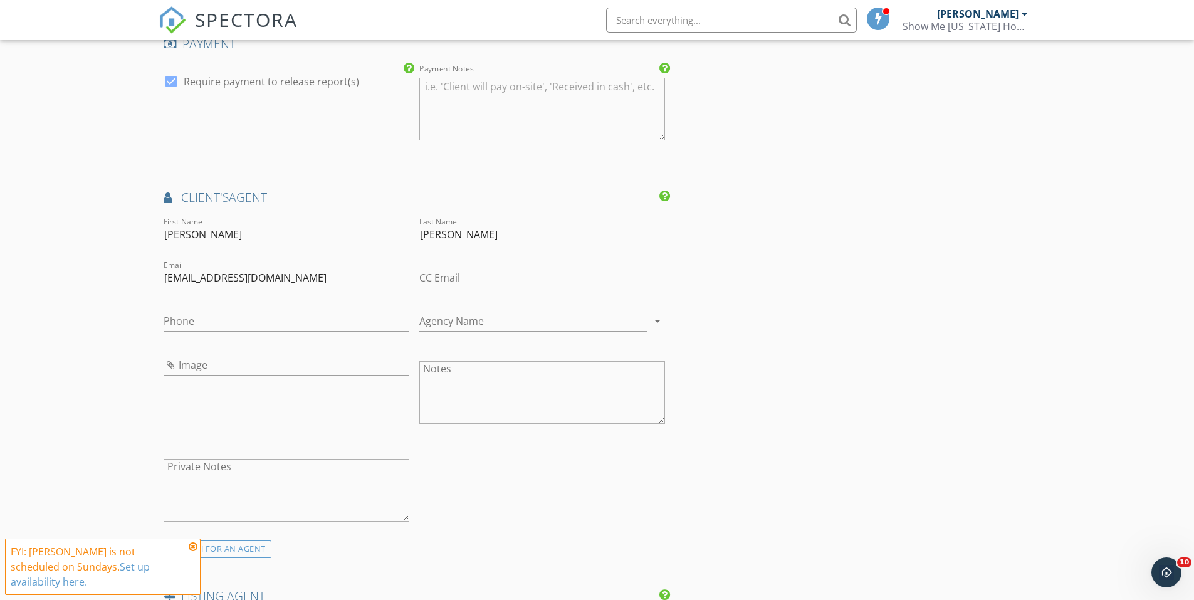
click at [186, 562] on div "FYI: Austin Davis is not scheduled on Sundays. Set up availability here." at bounding box center [103, 566] width 184 height 45
click at [191, 552] on icon at bounding box center [193, 547] width 9 height 10
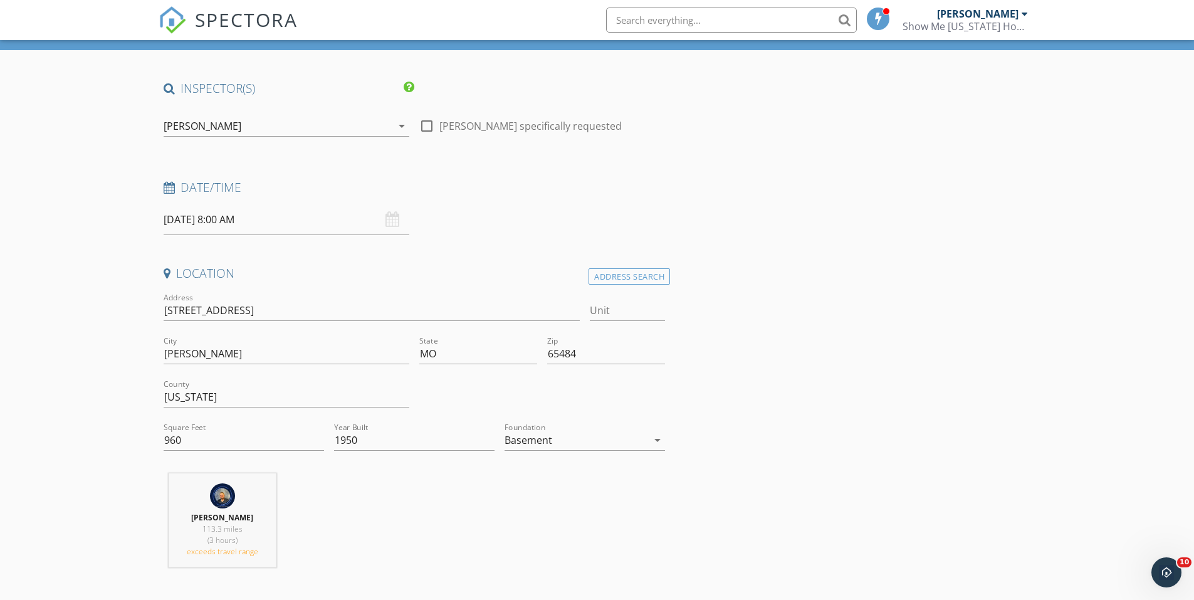
scroll to position [0, 0]
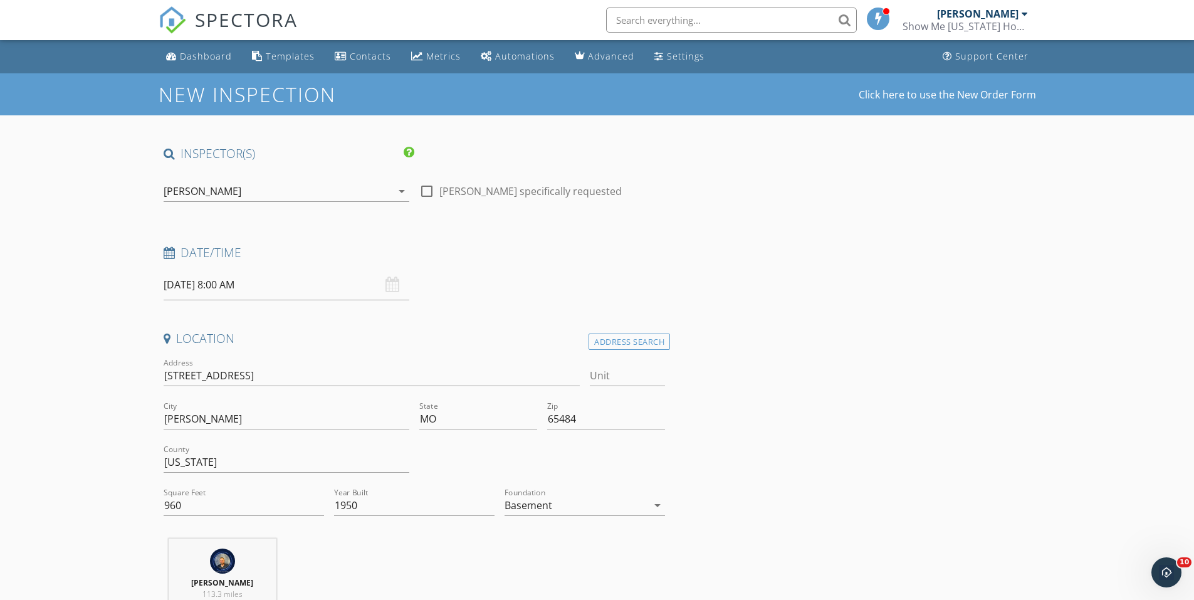
click at [308, 287] on input "09/28/2025 8:00 AM" at bounding box center [287, 285] width 246 height 31
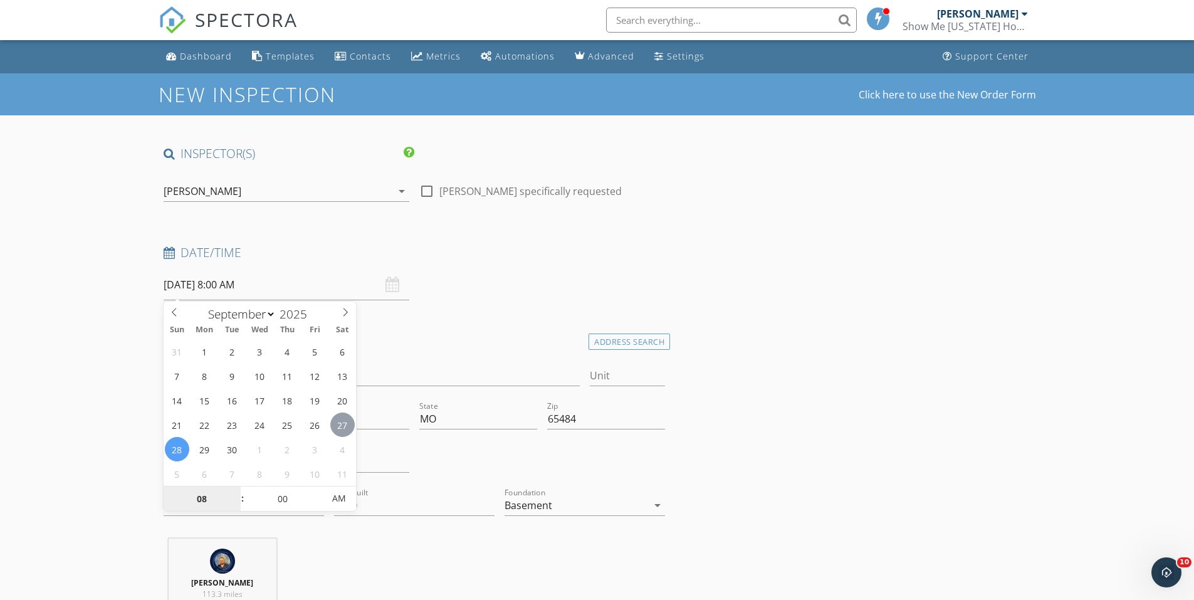
type input "09/27/2025 8:00 AM"
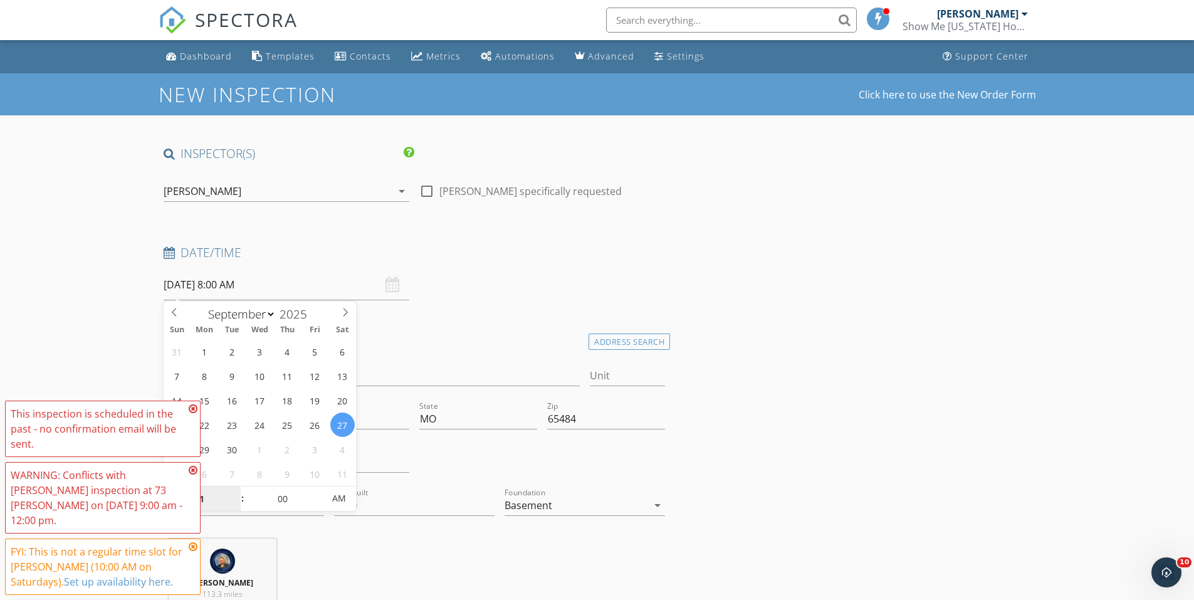
type input "10"
type input "09/27/2025 10:00 AM"
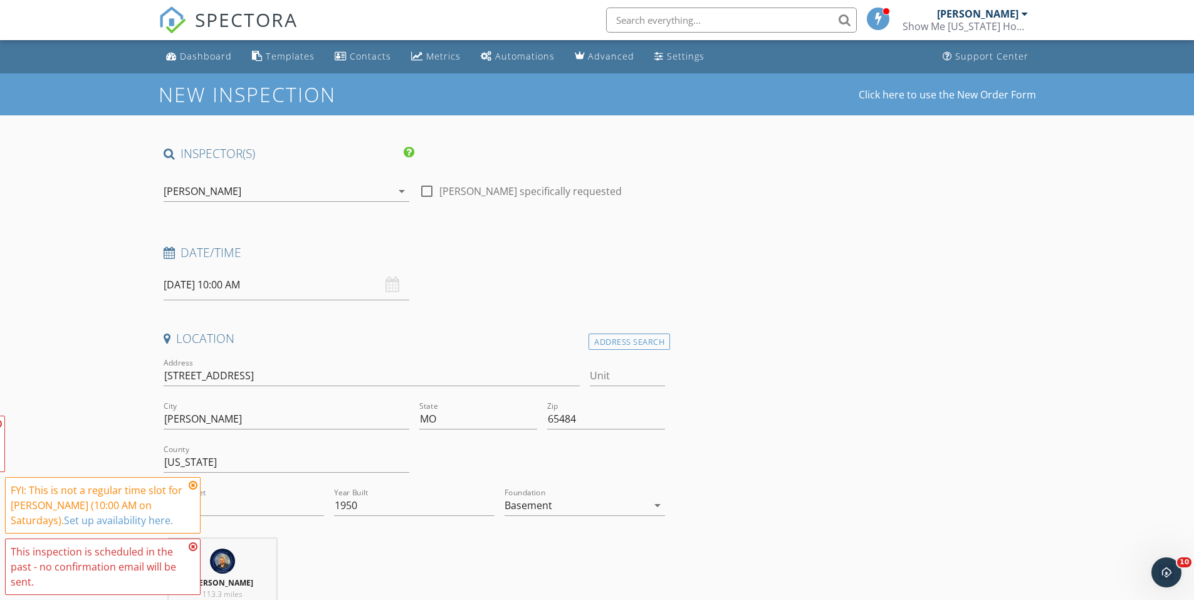
click at [194, 423] on span "This inspection is scheduled in the past - no confirmation email will be sent. …" at bounding box center [103, 505] width 196 height 179
click at [192, 487] on span "This inspection is scheduled in the past - no confirmation email will be sent. …" at bounding box center [103, 505] width 196 height 179
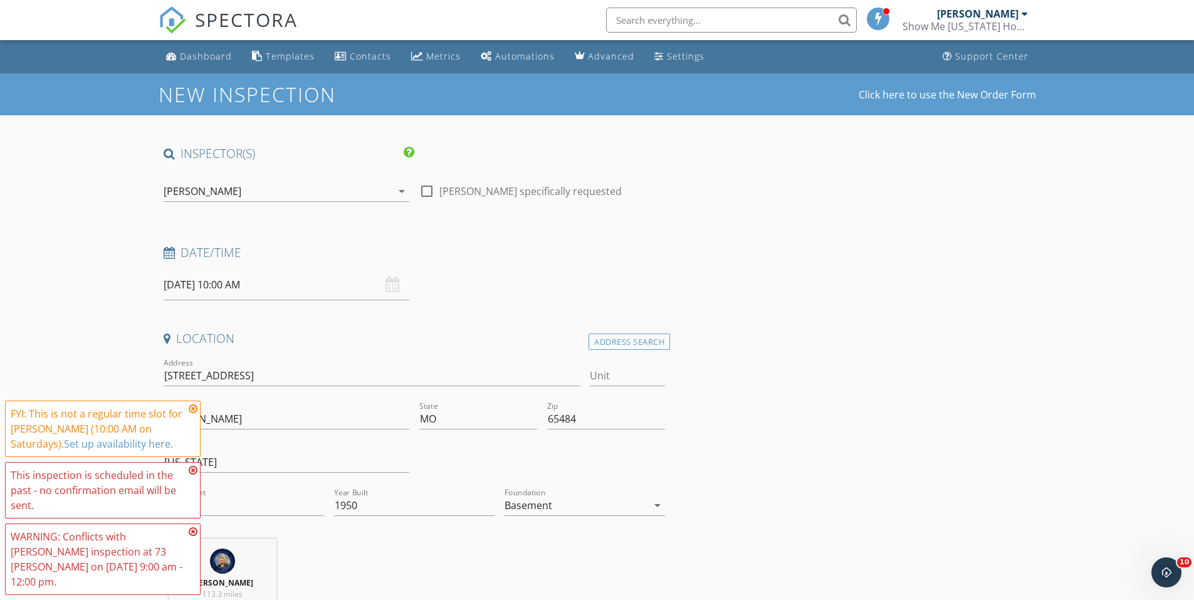
click at [196, 475] on icon at bounding box center [193, 470] width 9 height 10
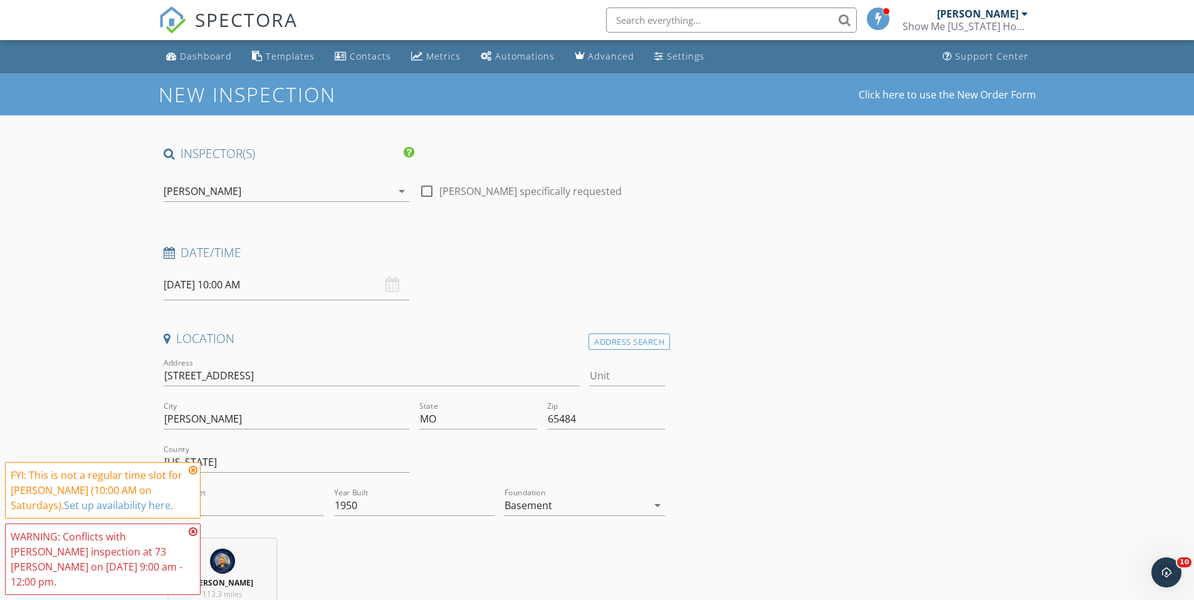
click at [192, 475] on icon at bounding box center [193, 470] width 9 height 10
click at [189, 537] on icon at bounding box center [193, 532] width 9 height 10
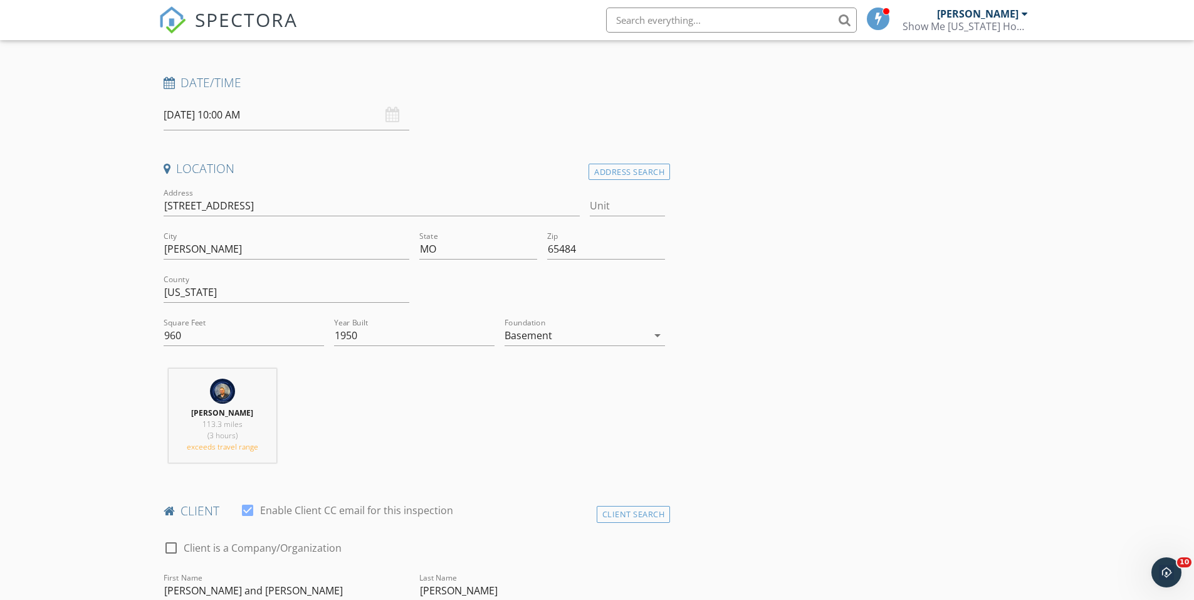
scroll to position [63, 0]
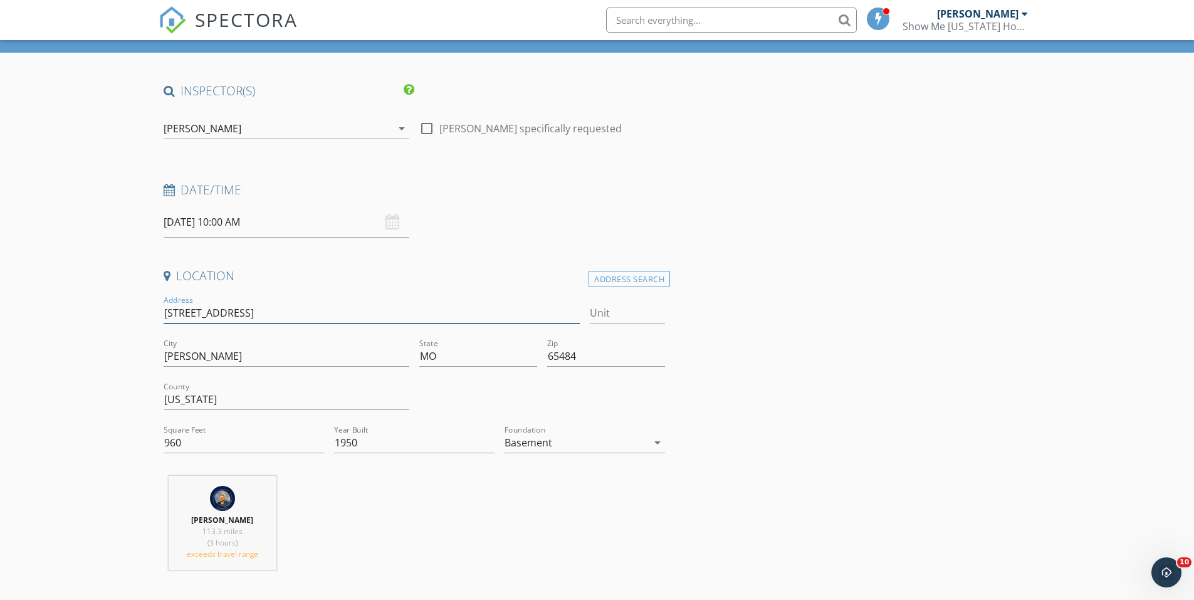
drag, startPoint x: 298, startPoint y: 309, endPoint x: 154, endPoint y: 314, distance: 144.9
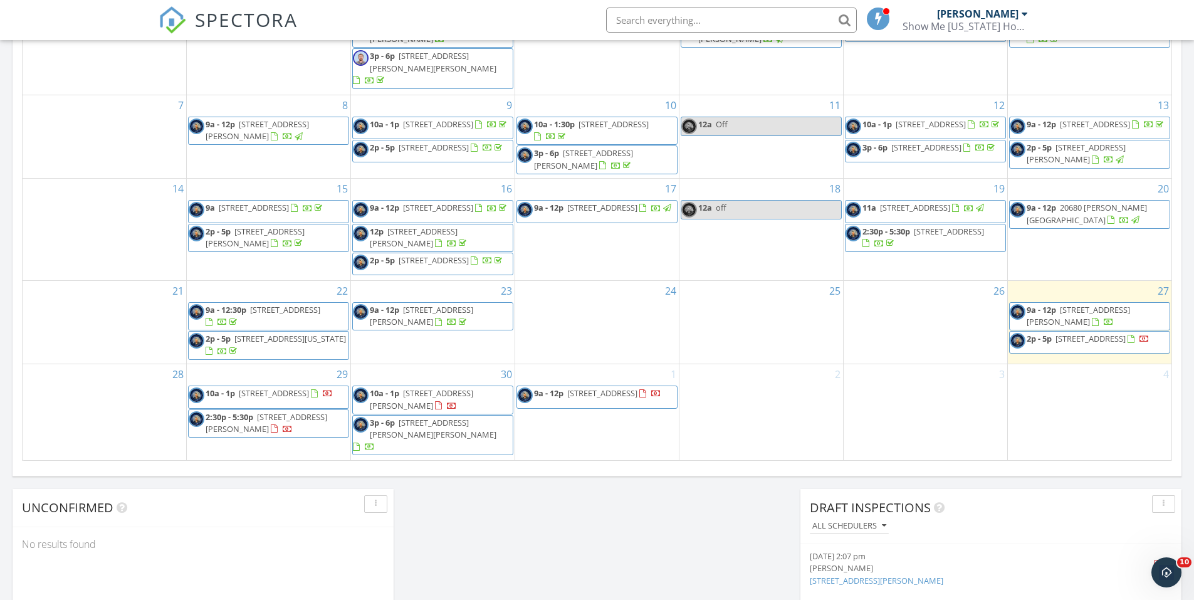
scroll to position [439, 0]
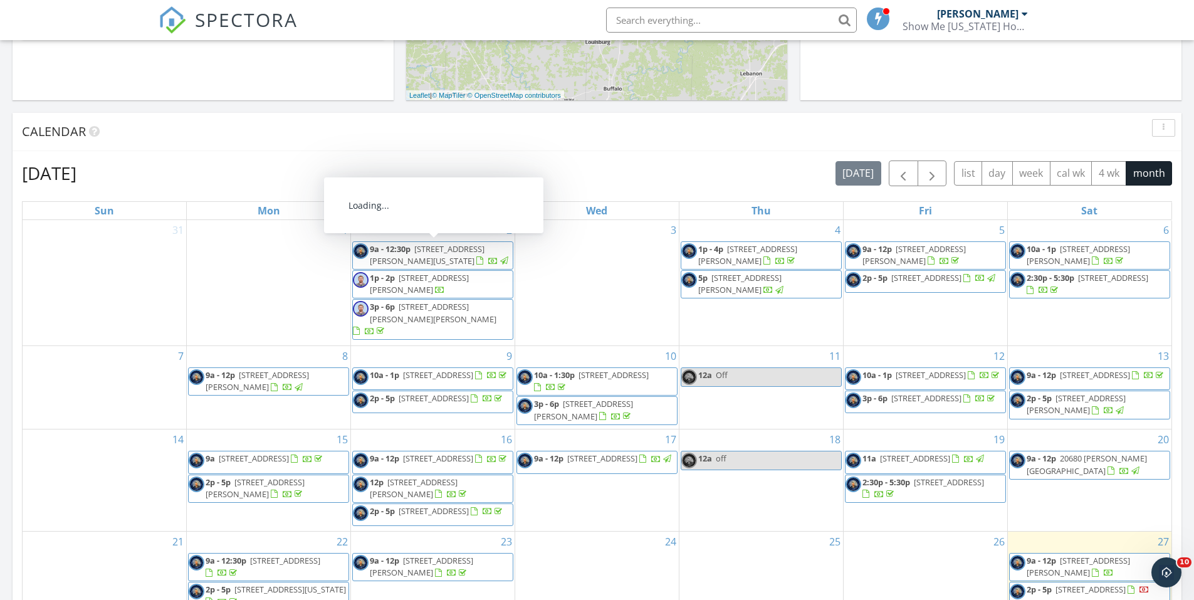
click at [635, 19] on input "text" at bounding box center [731, 20] width 251 height 25
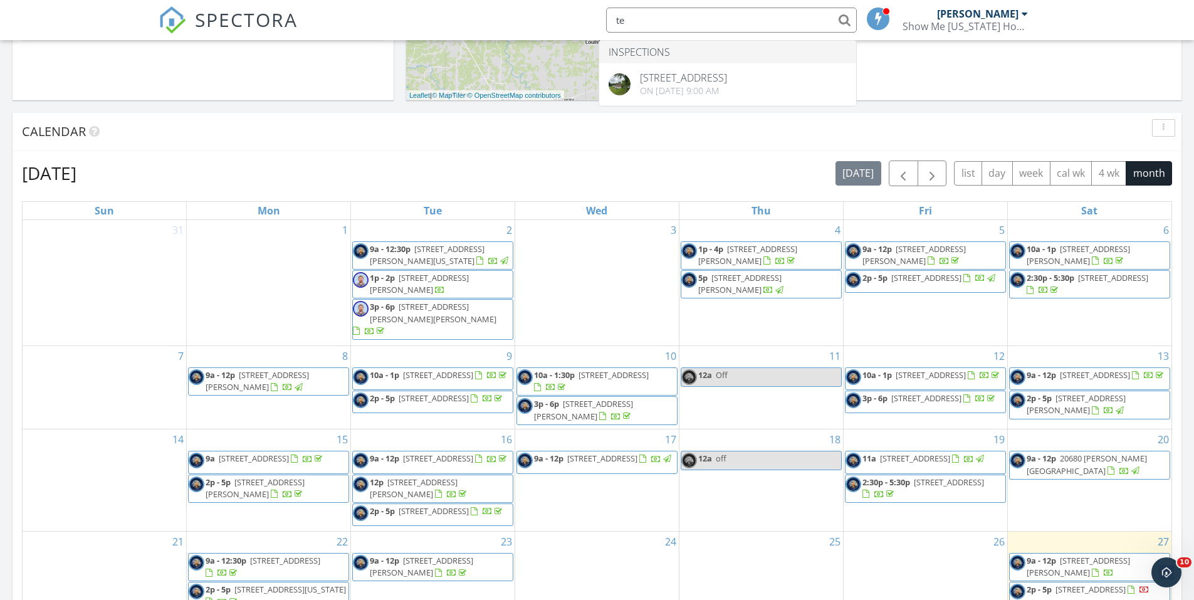
type input "t"
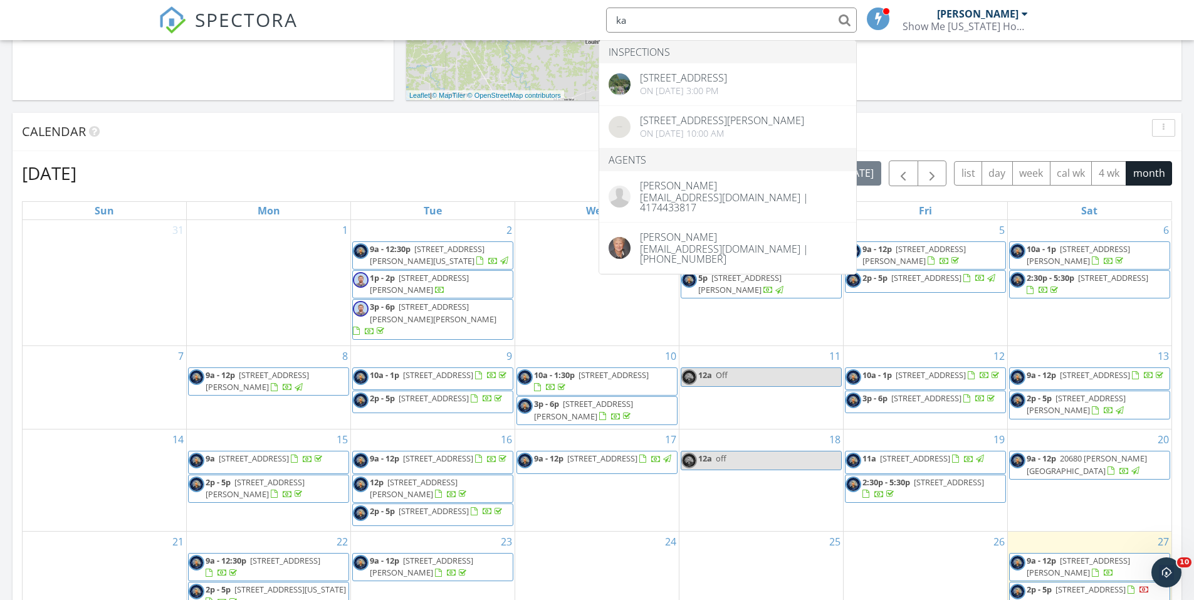
type input "k"
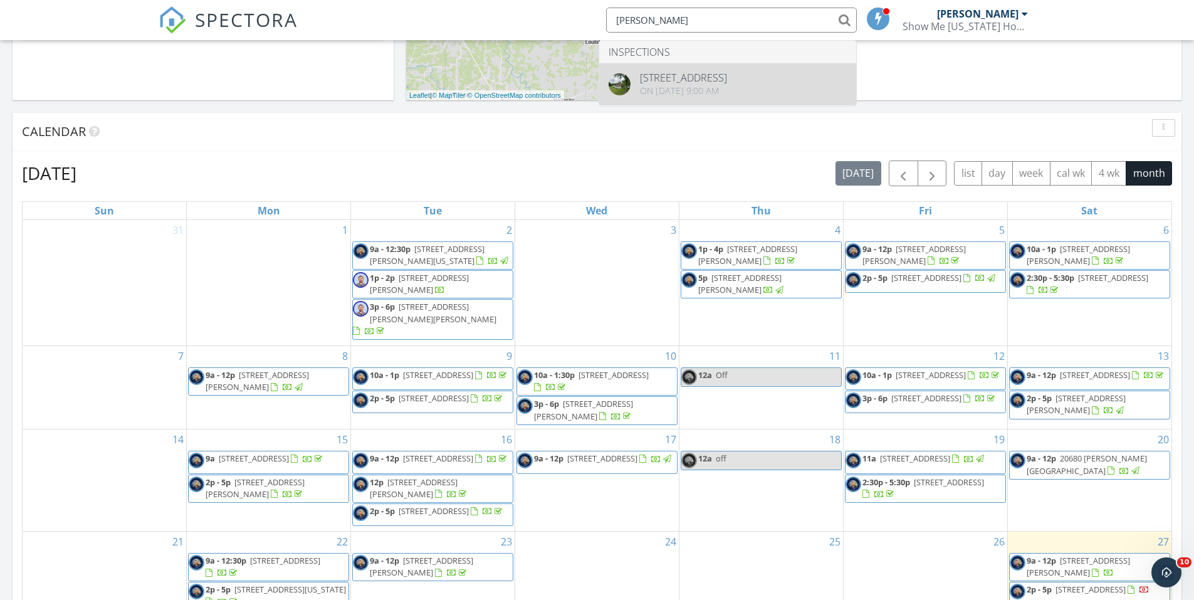
type input "[PERSON_NAME]"
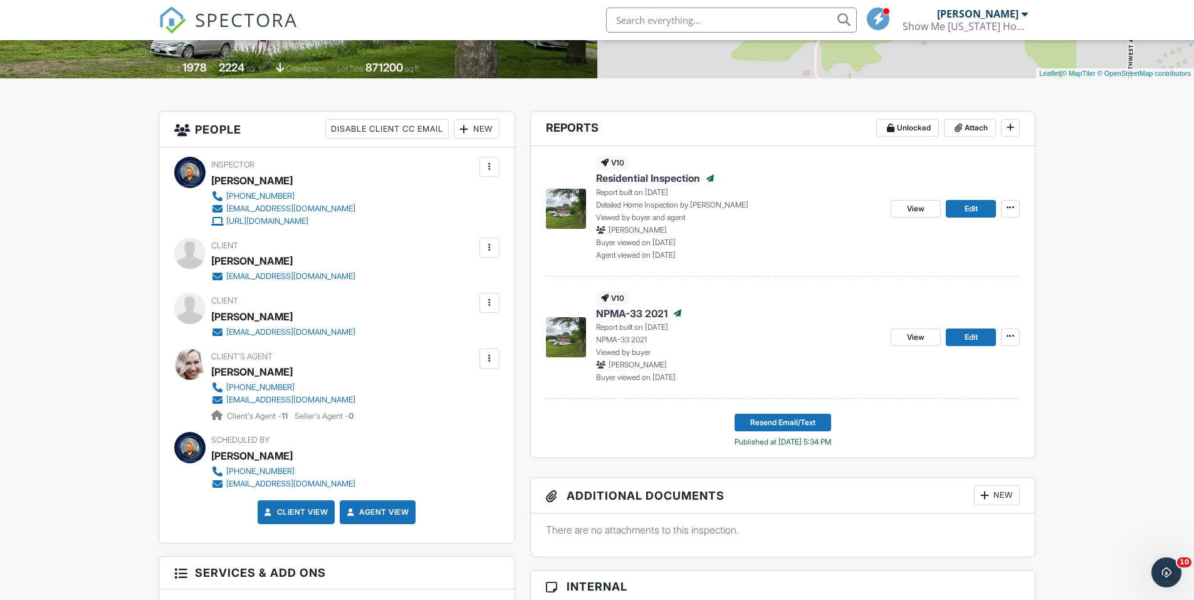
scroll to position [376, 0]
